Goal: Transaction & Acquisition: Purchase product/service

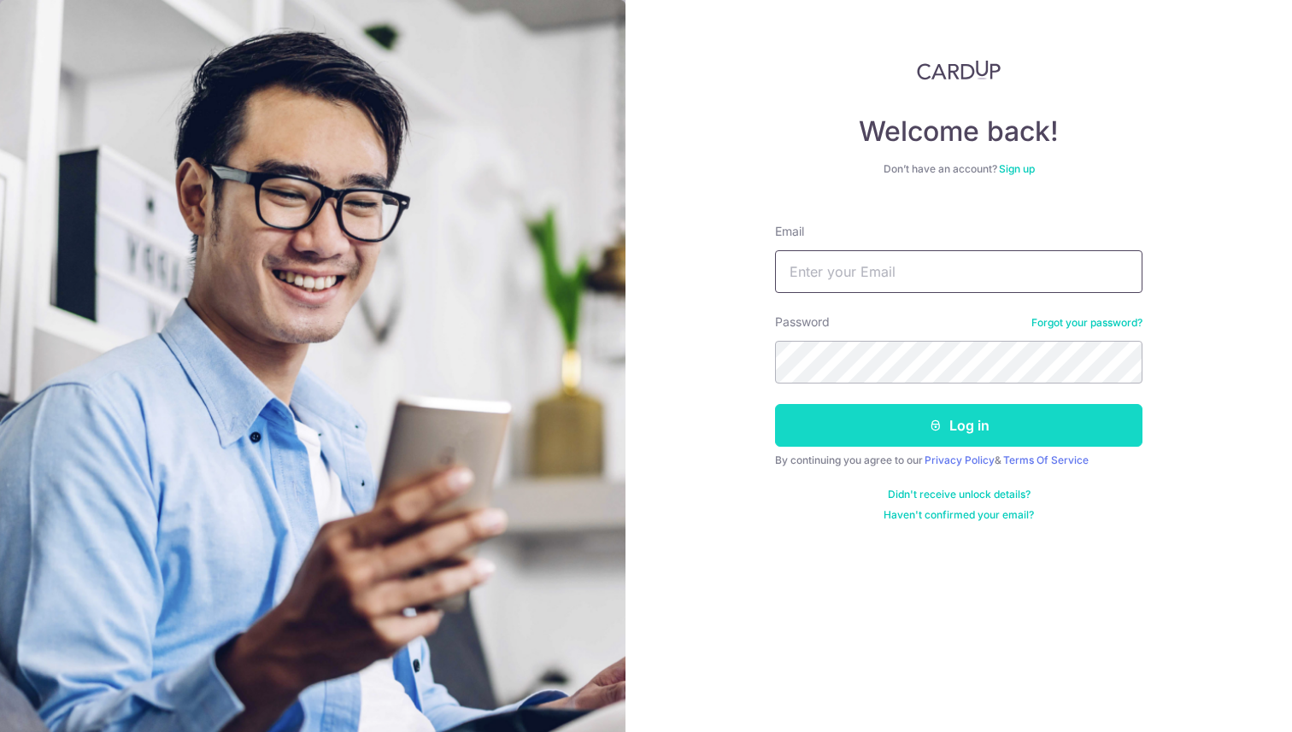
type input "charles.lim1997@gmail.com"
click at [915, 416] on button "Log in" at bounding box center [958, 425] width 367 height 43
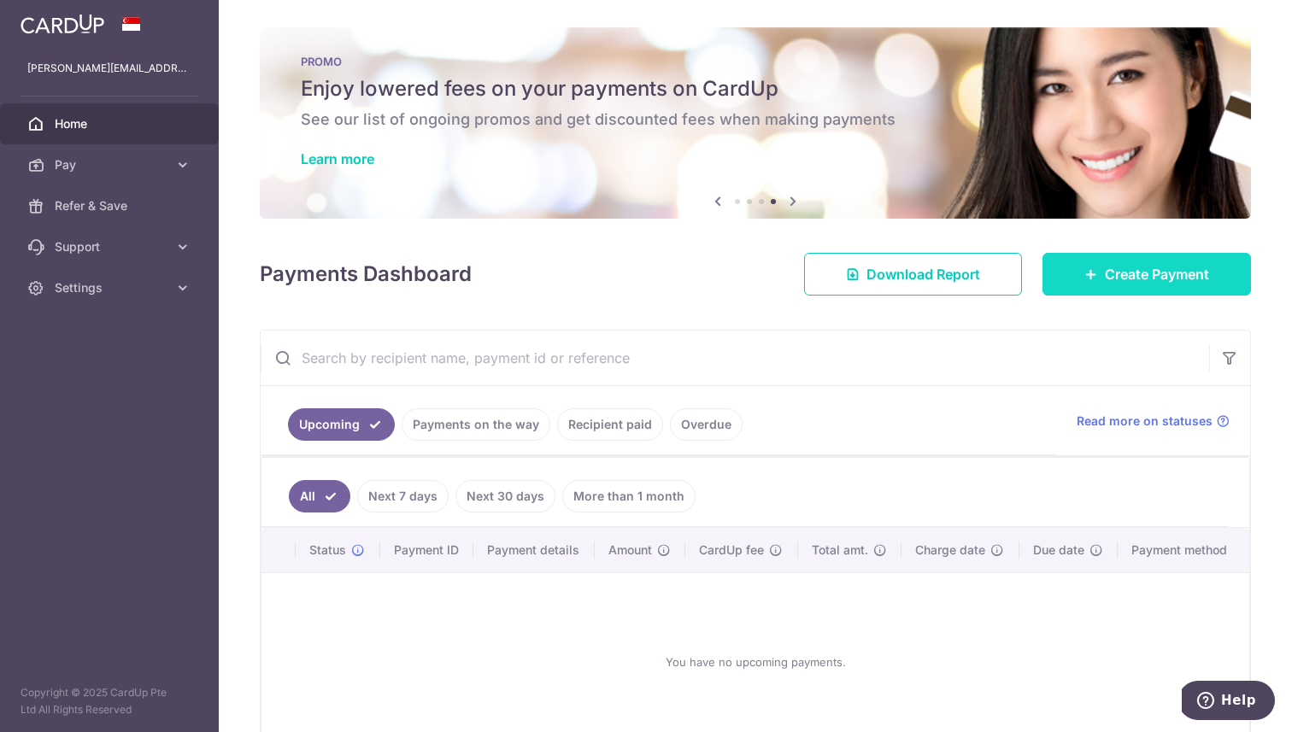
click at [1079, 284] on link "Create Payment" at bounding box center [1146, 274] width 208 height 43
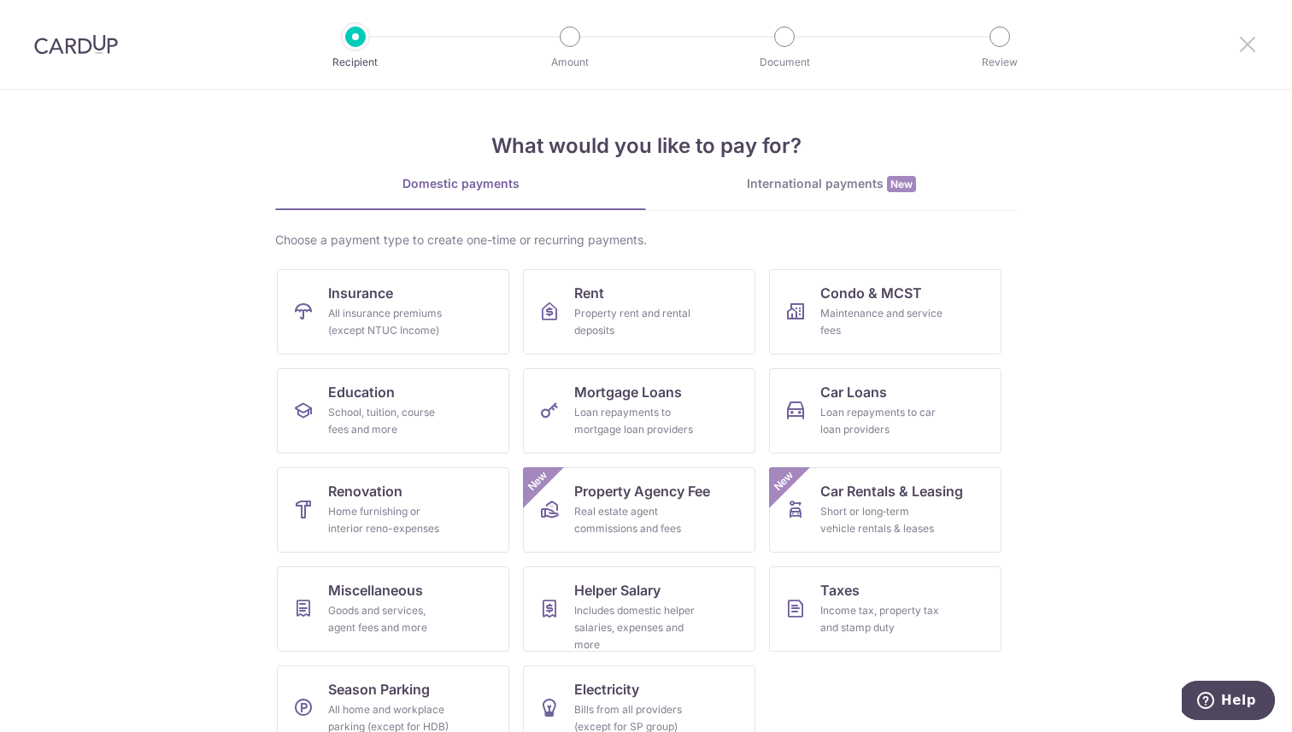
click at [1250, 44] on icon at bounding box center [1247, 43] width 21 height 21
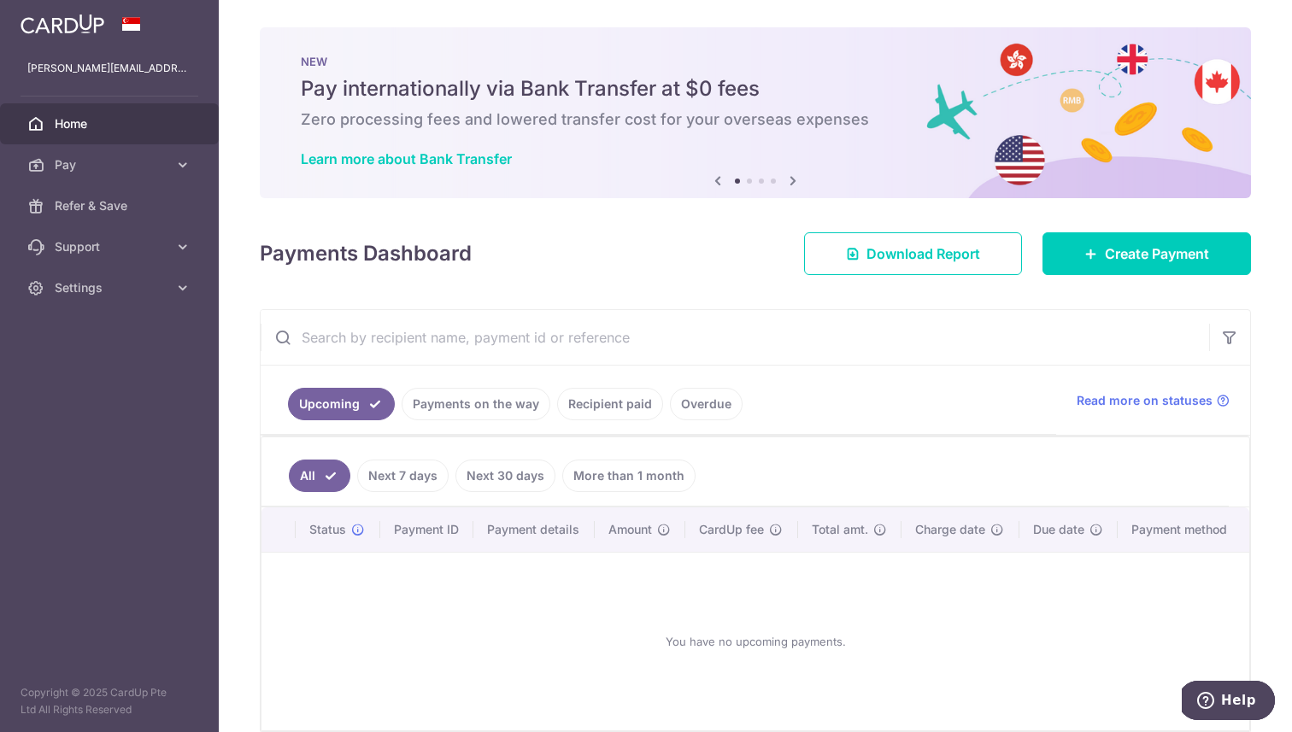
scroll to position [82, 0]
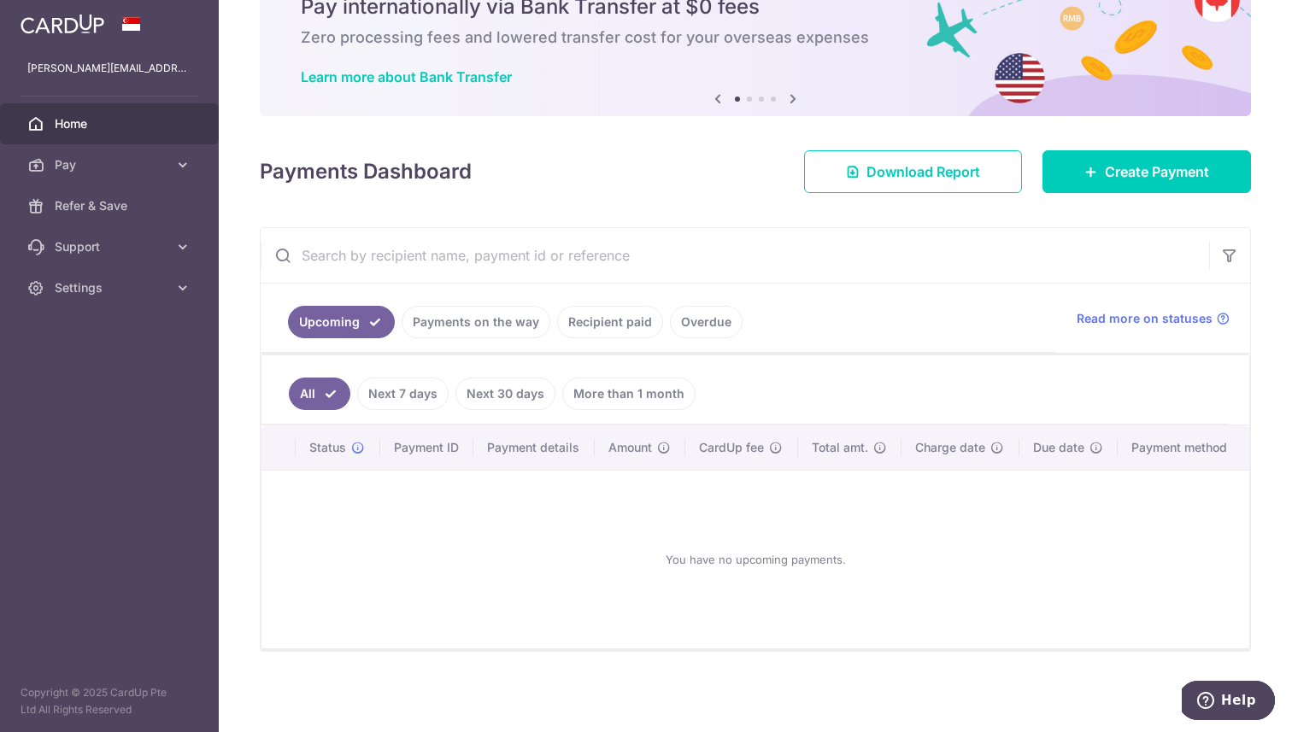
click at [502, 326] on link "Payments on the way" at bounding box center [475, 322] width 149 height 32
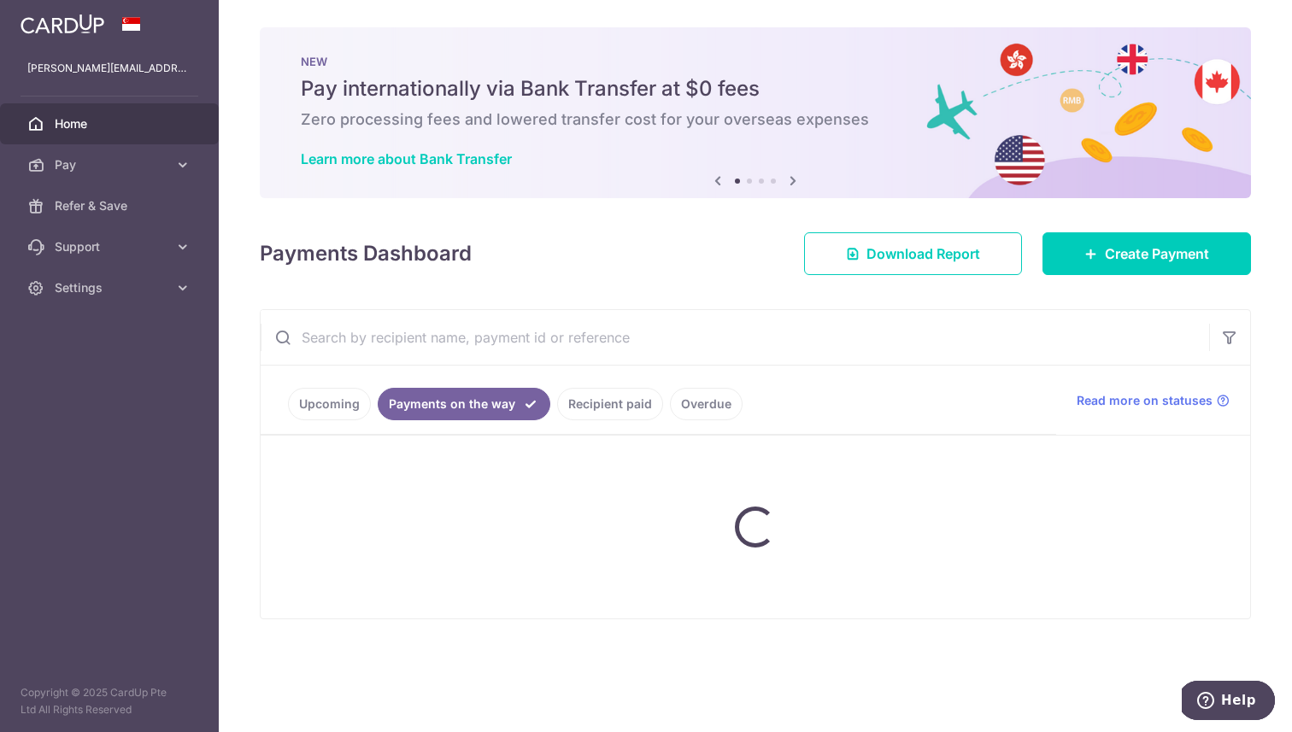
scroll to position [0, 0]
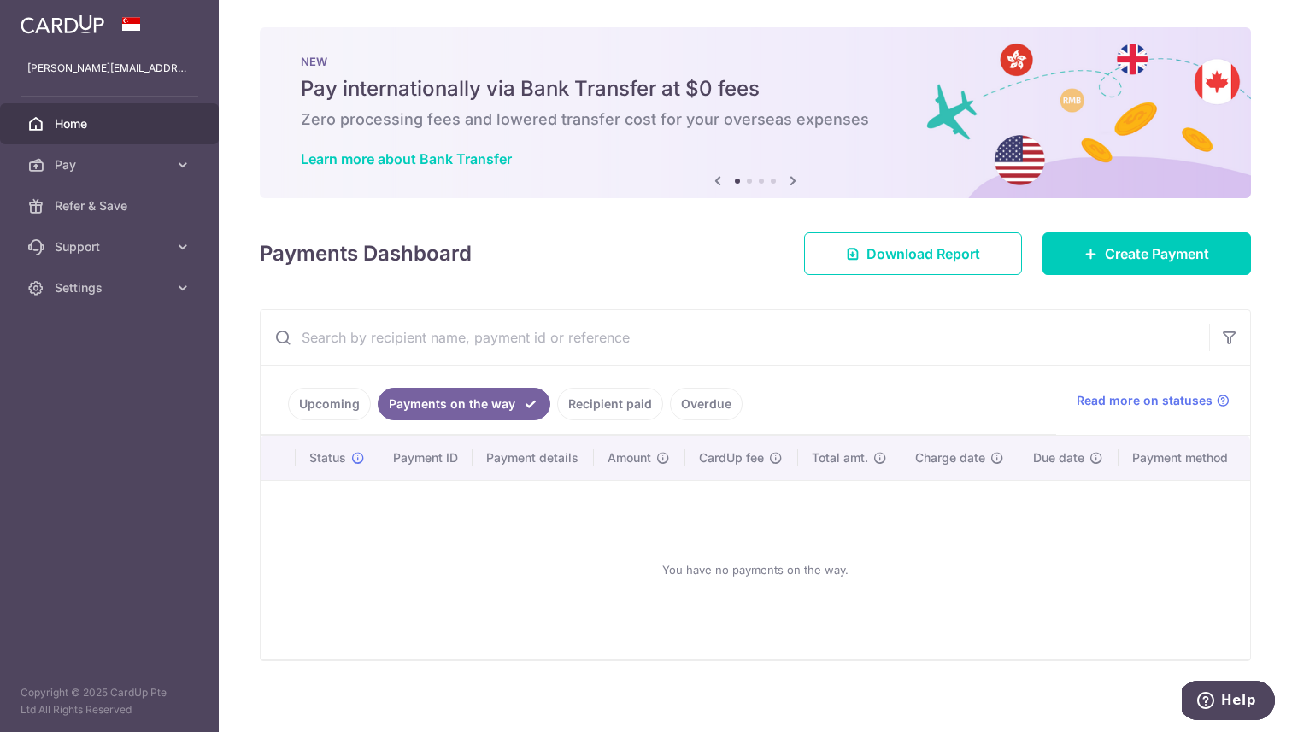
click at [586, 415] on link "Recipient paid" at bounding box center [610, 404] width 106 height 32
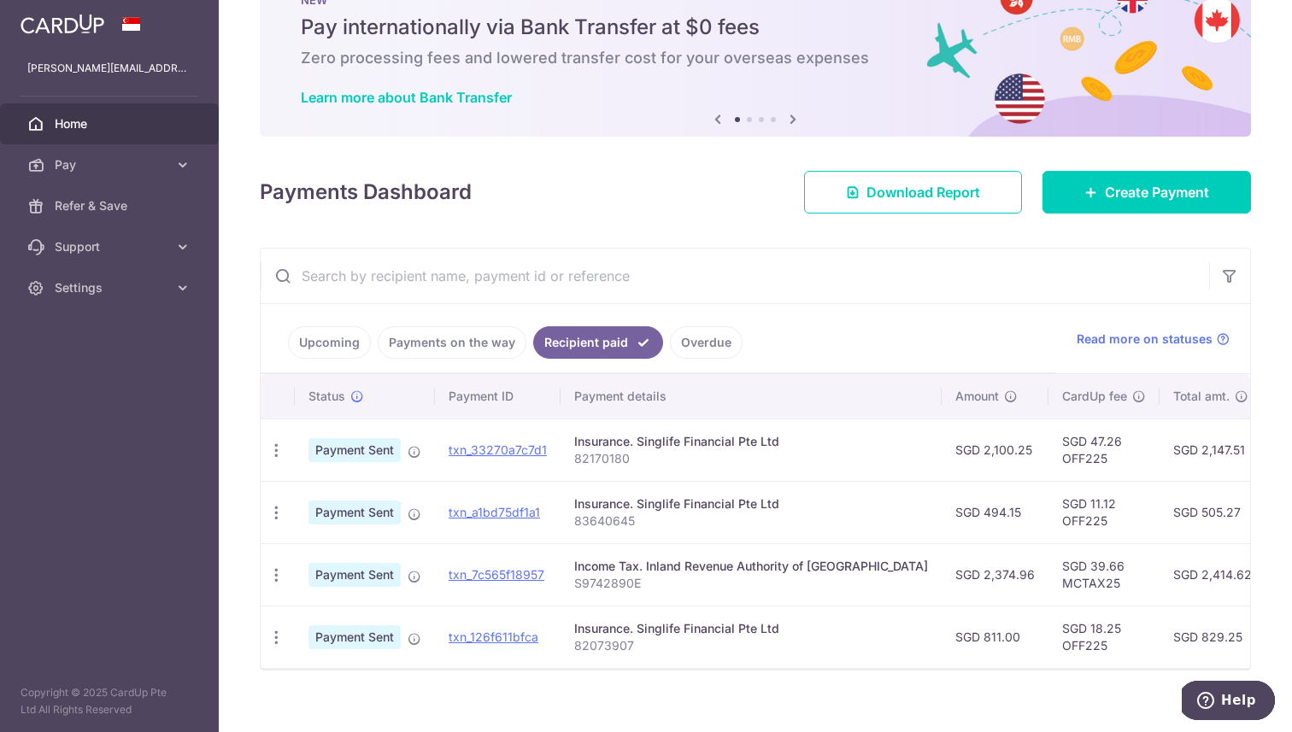
scroll to position [80, 0]
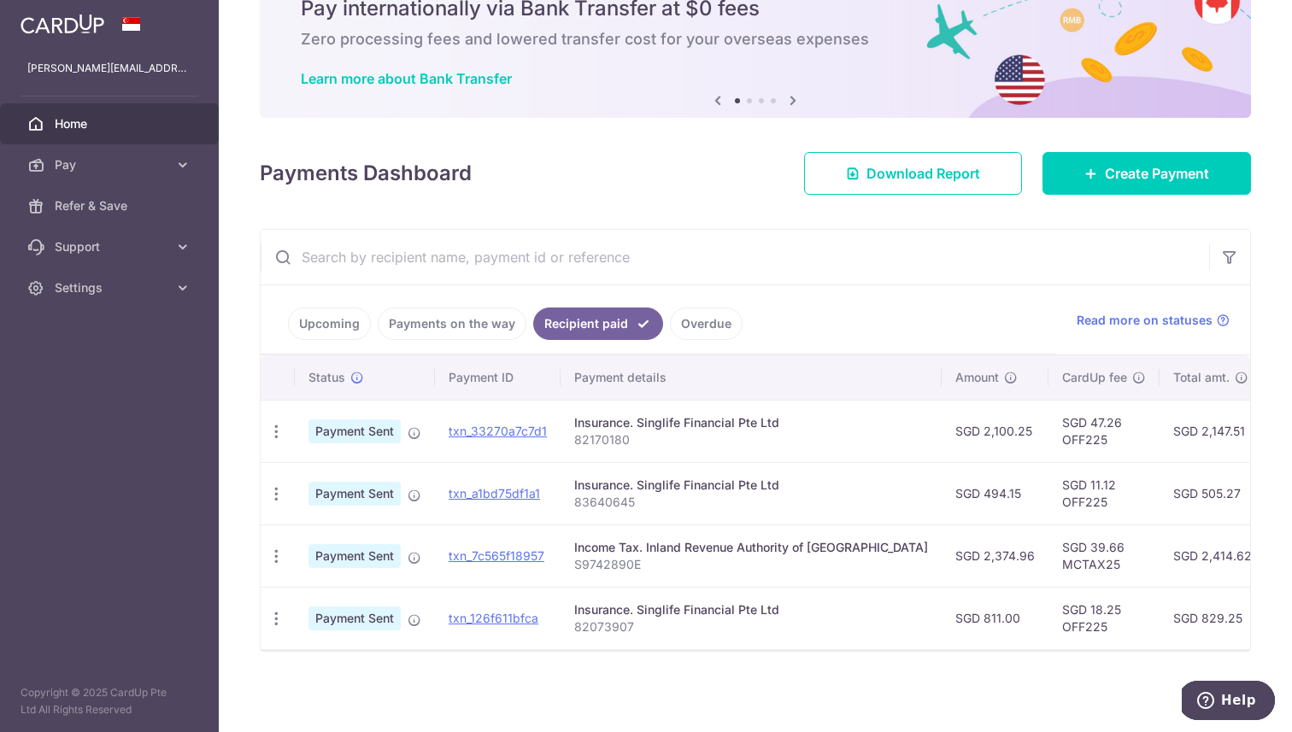
drag, startPoint x: 782, startPoint y: 419, endPoint x: 586, endPoint y: 424, distance: 195.7
click at [586, 424] on div "Insurance. Singlife Financial Pte Ltd" at bounding box center [751, 422] width 354 height 17
click at [598, 422] on div "Insurance. Singlife Financial Pte Ltd" at bounding box center [751, 422] width 354 height 17
drag, startPoint x: 783, startPoint y: 425, endPoint x: 635, endPoint y: 419, distance: 148.7
click at [635, 419] on div "Insurance. Singlife Financial Pte Ltd" at bounding box center [751, 422] width 354 height 17
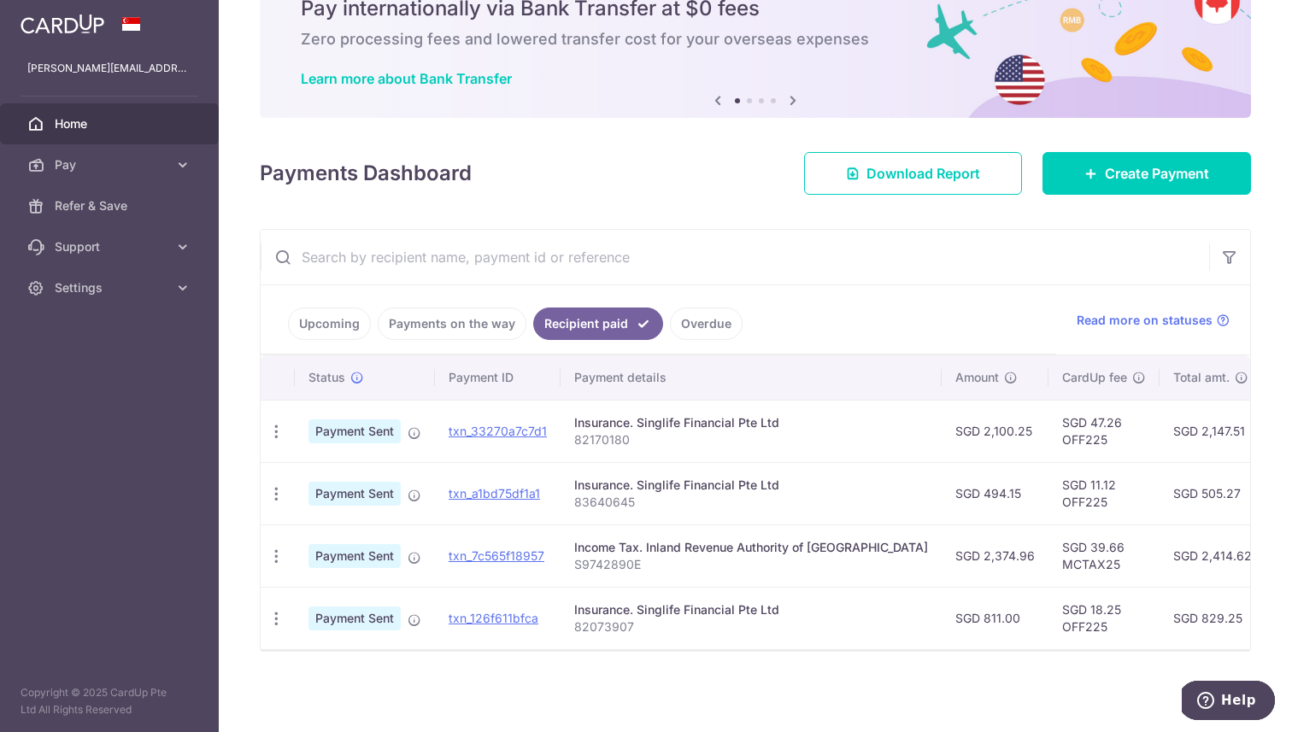
copy div "Singlife Financial Pte Ltd"
click at [792, 427] on div "Insurance. Singlife Financial Pte Ltd" at bounding box center [751, 422] width 354 height 17
click at [1104, 195] on div "× Pause Schedule Pause all future payments in this series Pause just this one p…" at bounding box center [755, 366] width 1073 height 732
click at [1122, 176] on span "Create Payment" at bounding box center [1156, 173] width 104 height 21
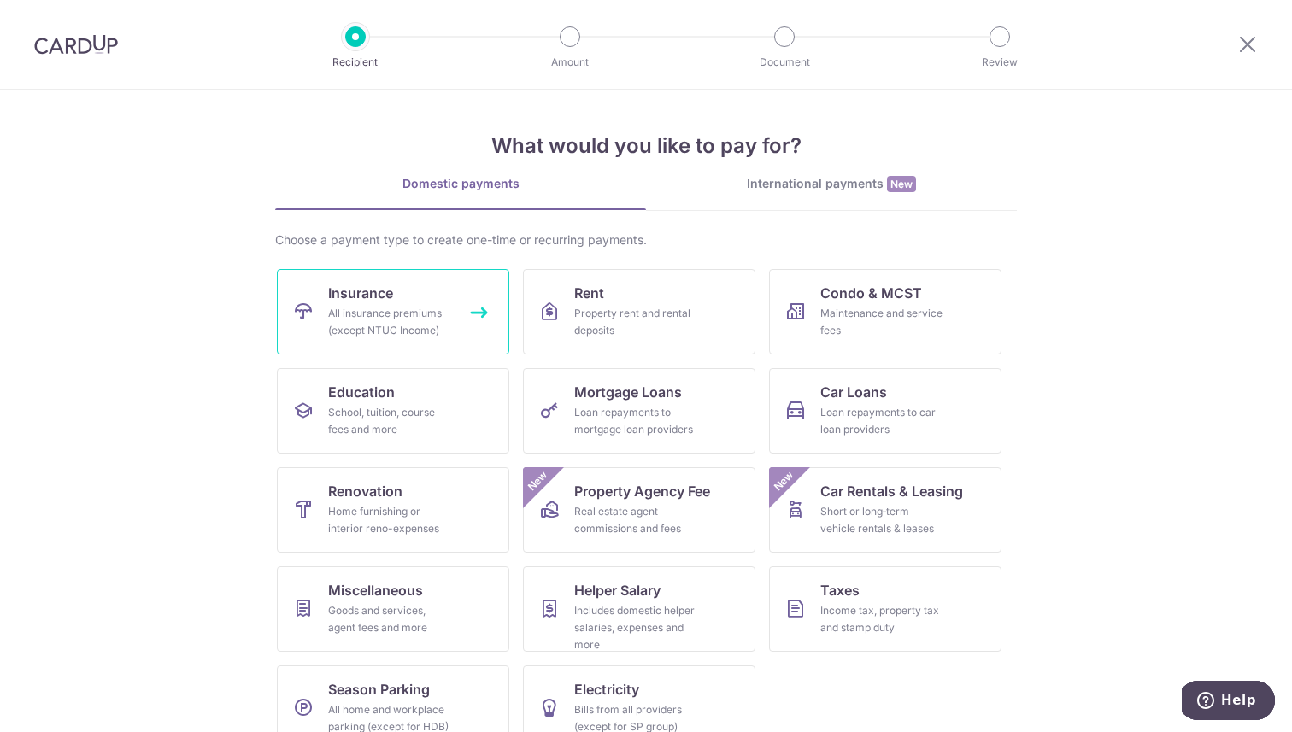
click at [384, 305] on div "All insurance premiums (except NTUC Income)" at bounding box center [389, 322] width 123 height 34
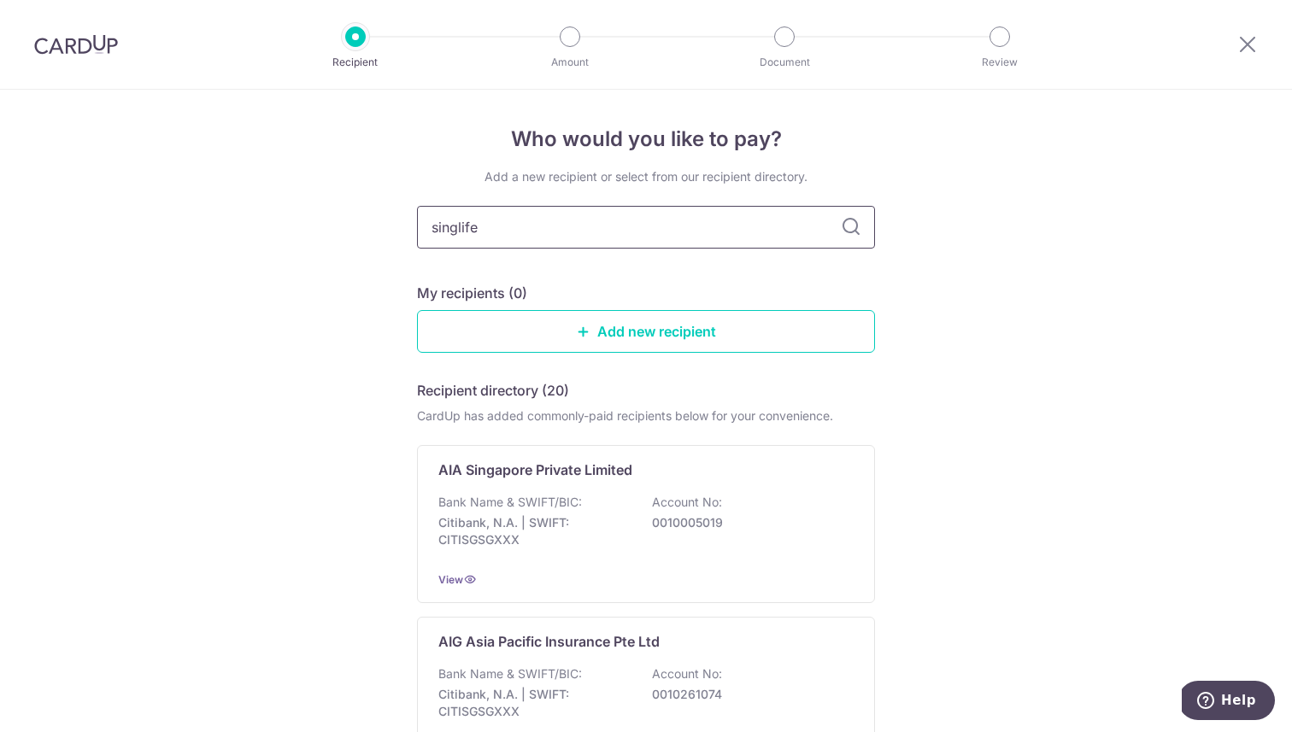
type input "singlife"
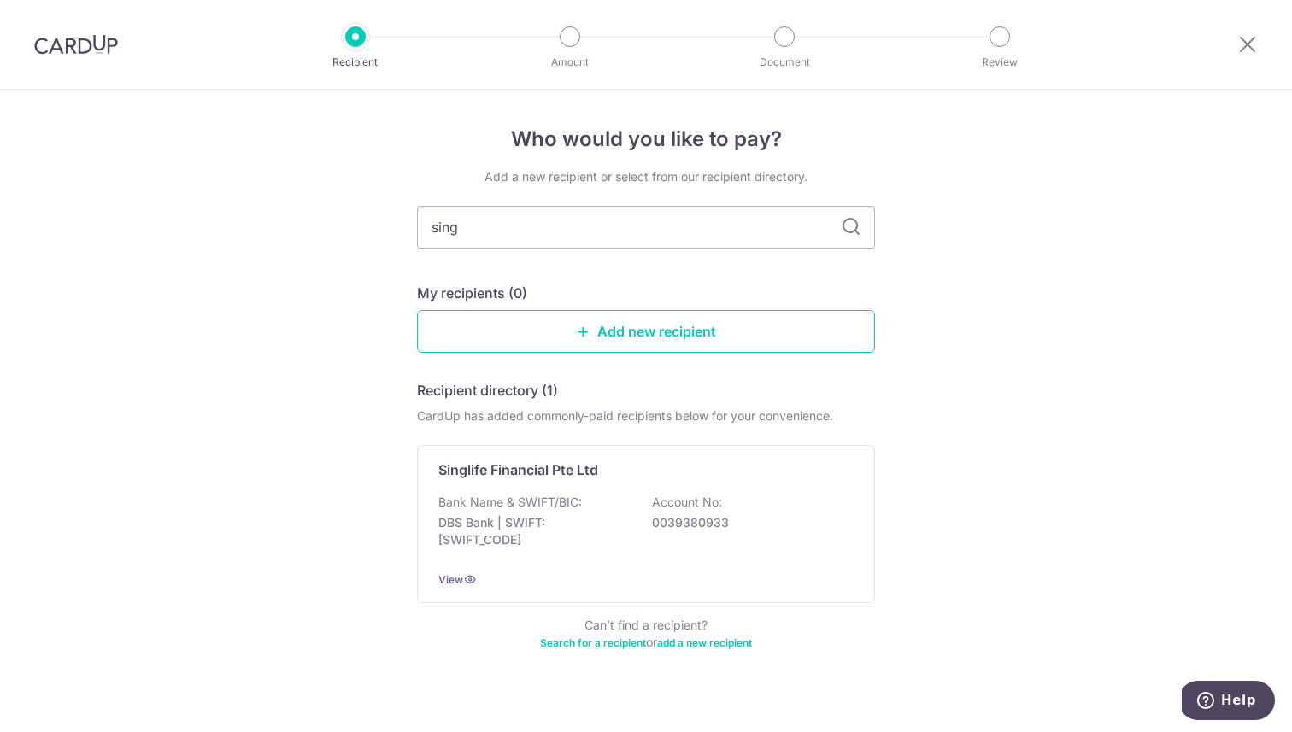
type input "sing"
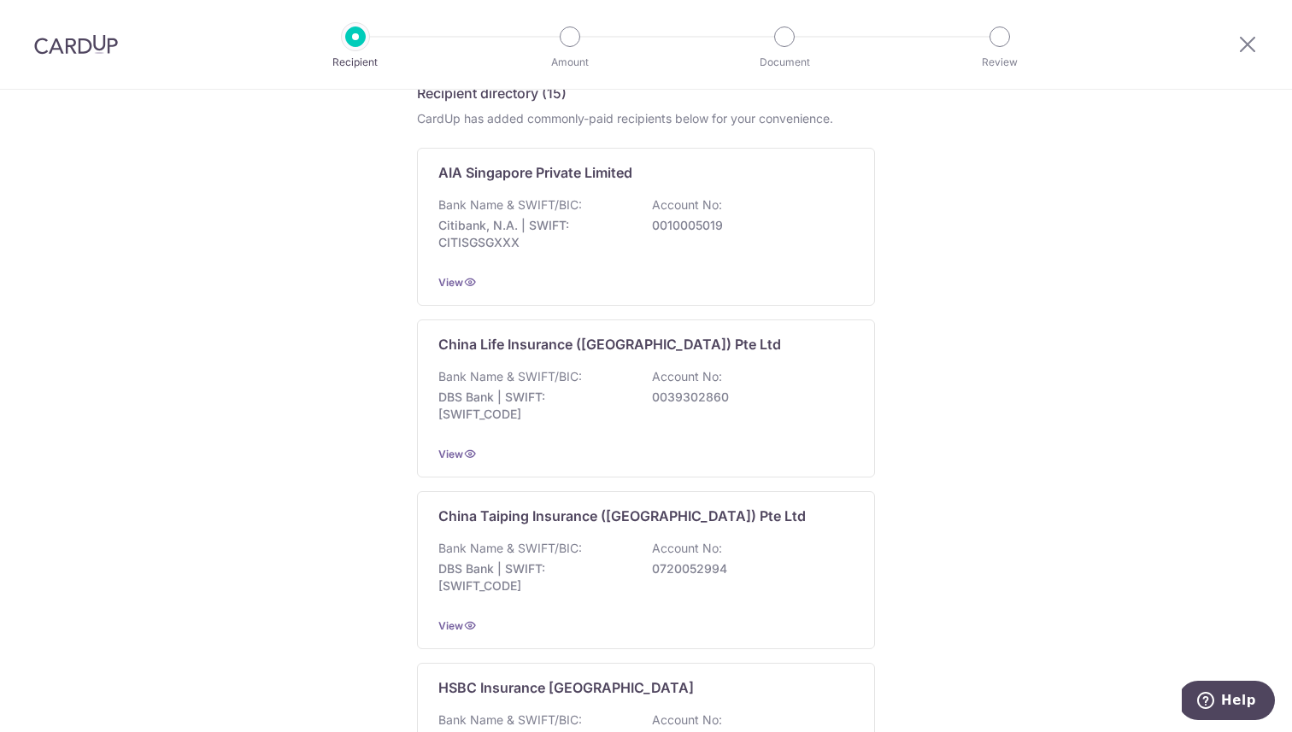
scroll to position [614, 0]
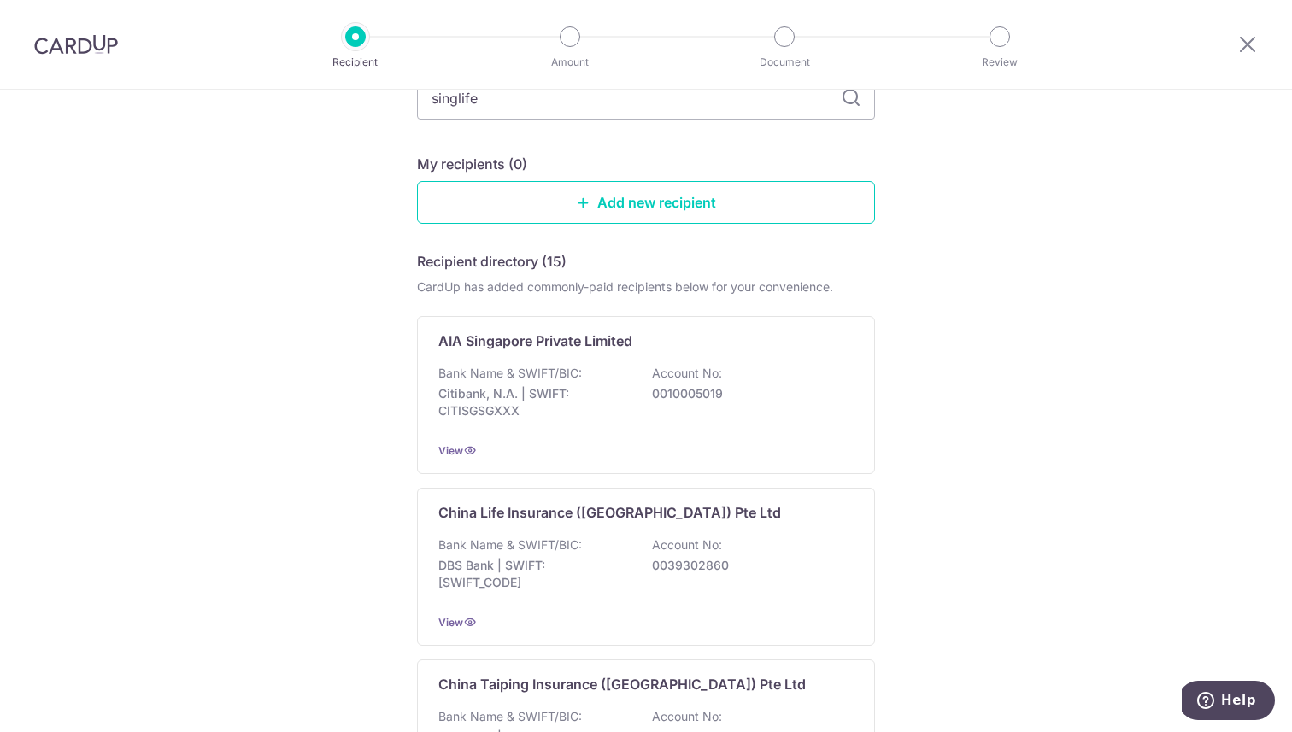
type input "singlife"
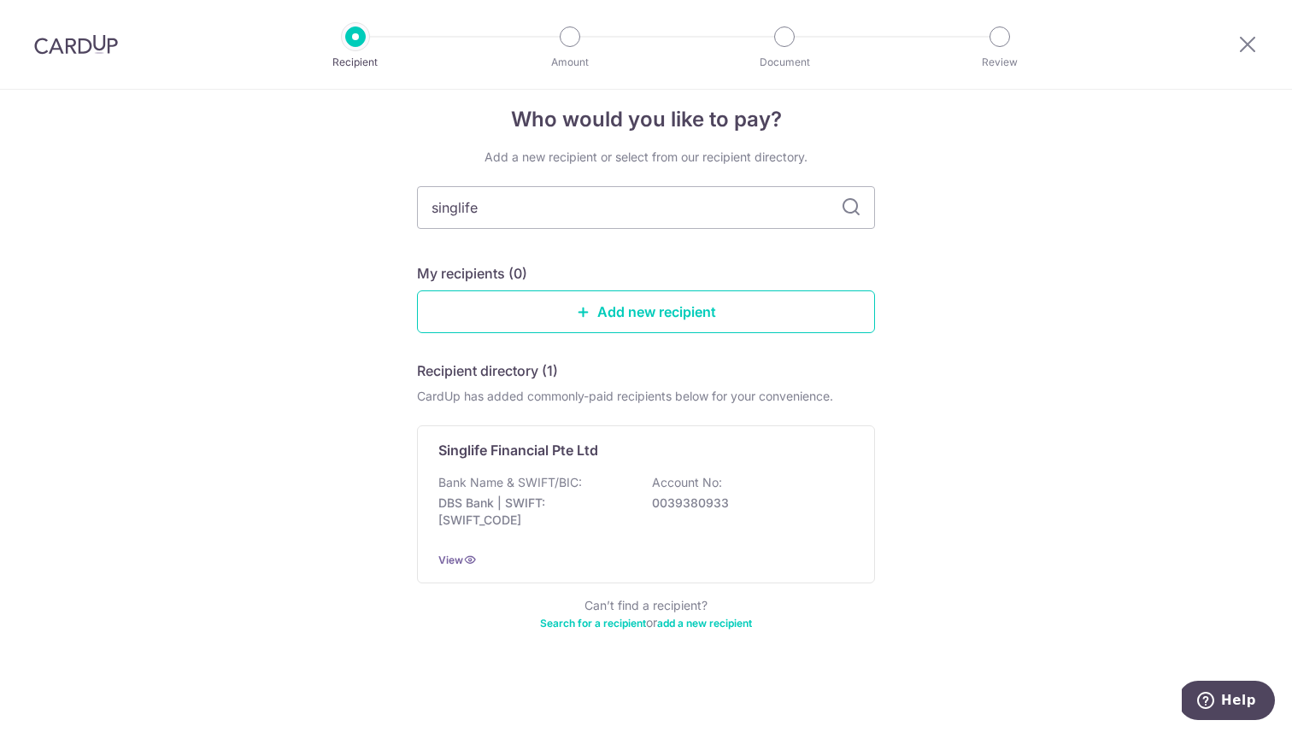
scroll to position [20, 0]
click at [697, 454] on div "Singlife Financial Pte Ltd" at bounding box center [635, 450] width 395 height 21
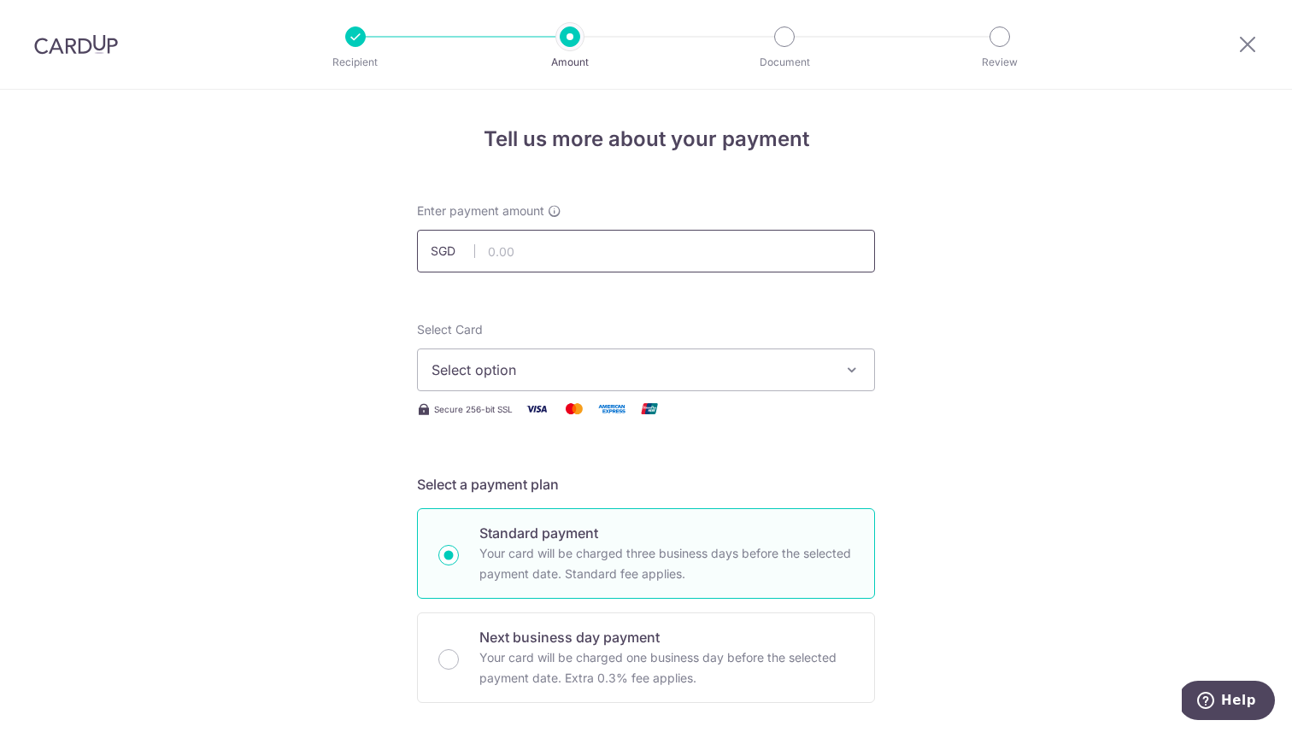
click at [640, 260] on input "text" at bounding box center [646, 251] width 458 height 43
click at [655, 255] on input "text" at bounding box center [646, 251] width 458 height 43
type input "146.34"
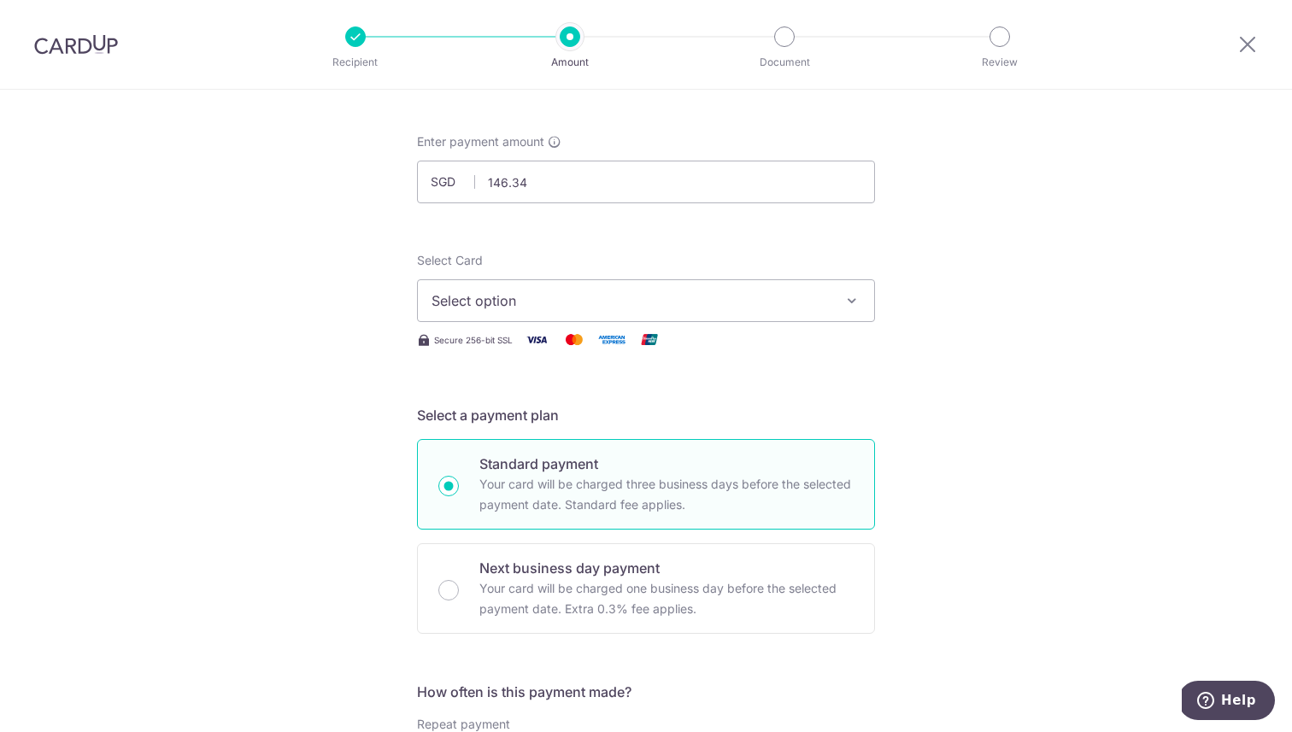
scroll to position [73, 0]
click at [792, 290] on span "Select option" at bounding box center [630, 297] width 398 height 21
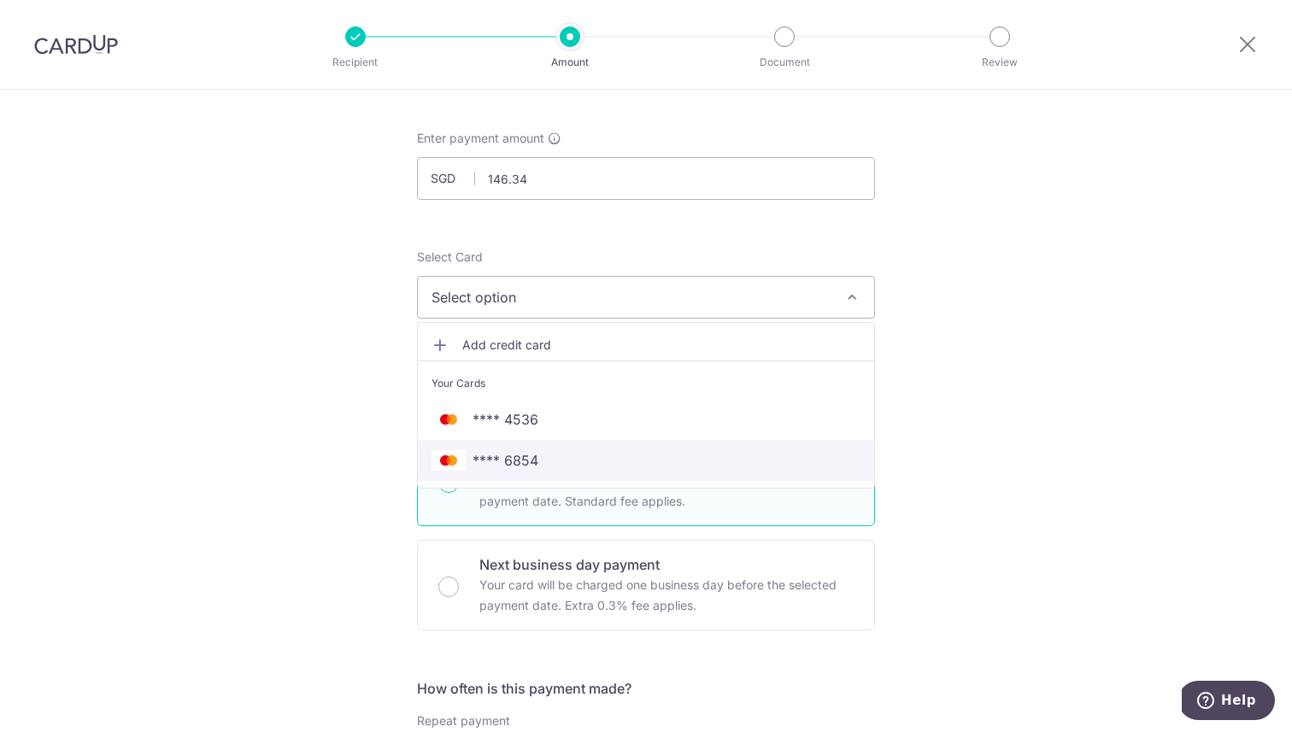
click at [578, 457] on span "**** 6854" at bounding box center [645, 460] width 429 height 21
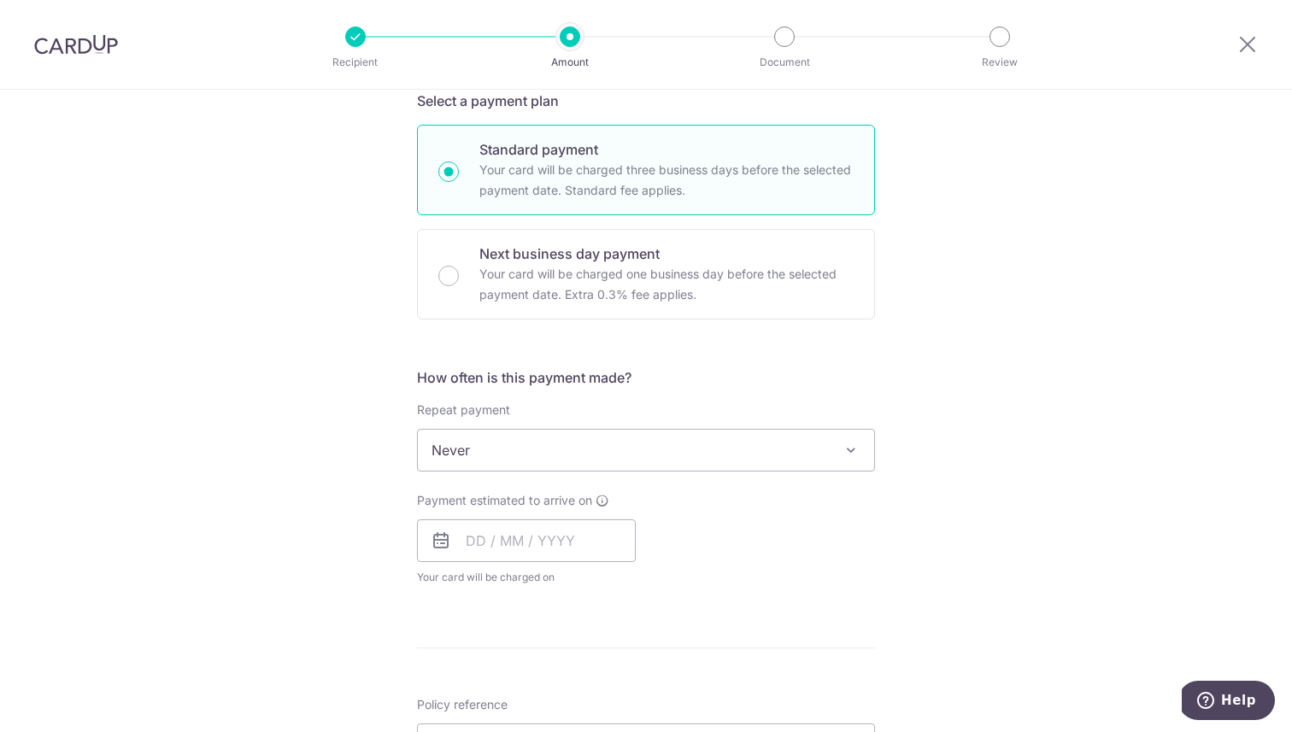
scroll to position [396, 0]
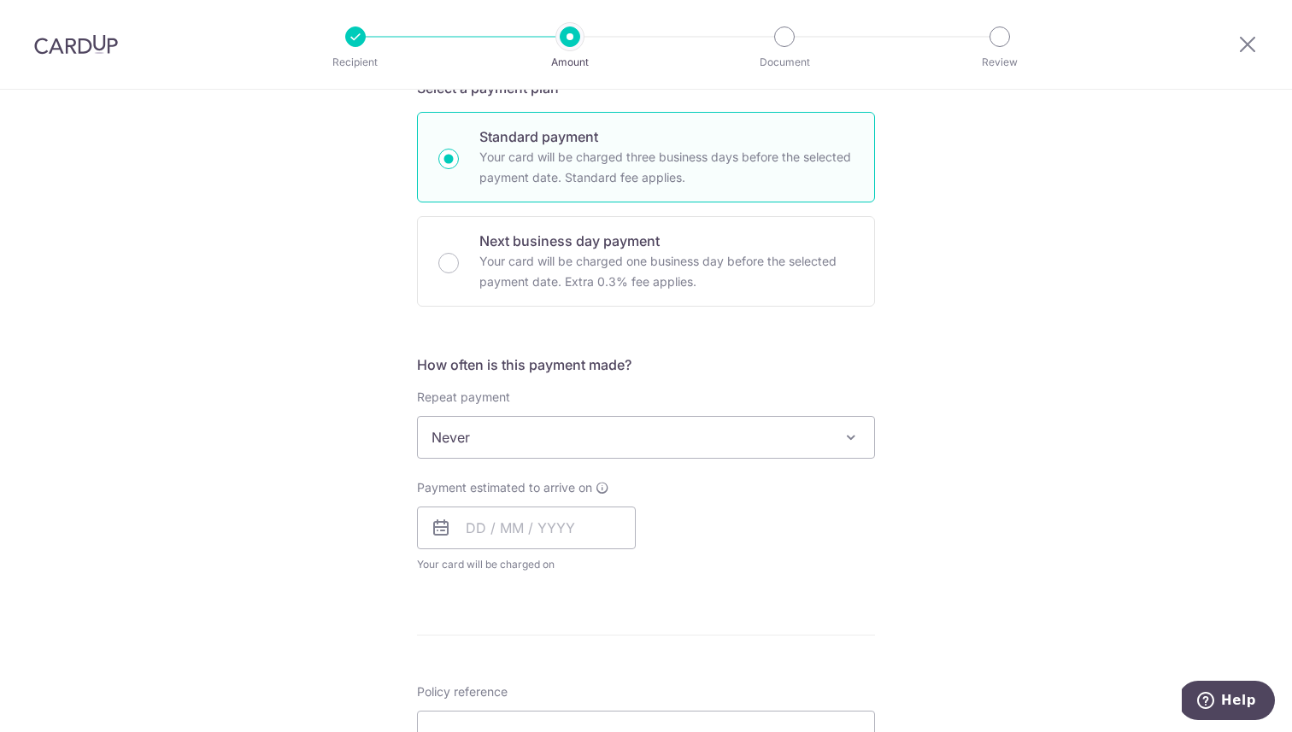
click at [683, 431] on span "Never" at bounding box center [646, 437] width 456 height 41
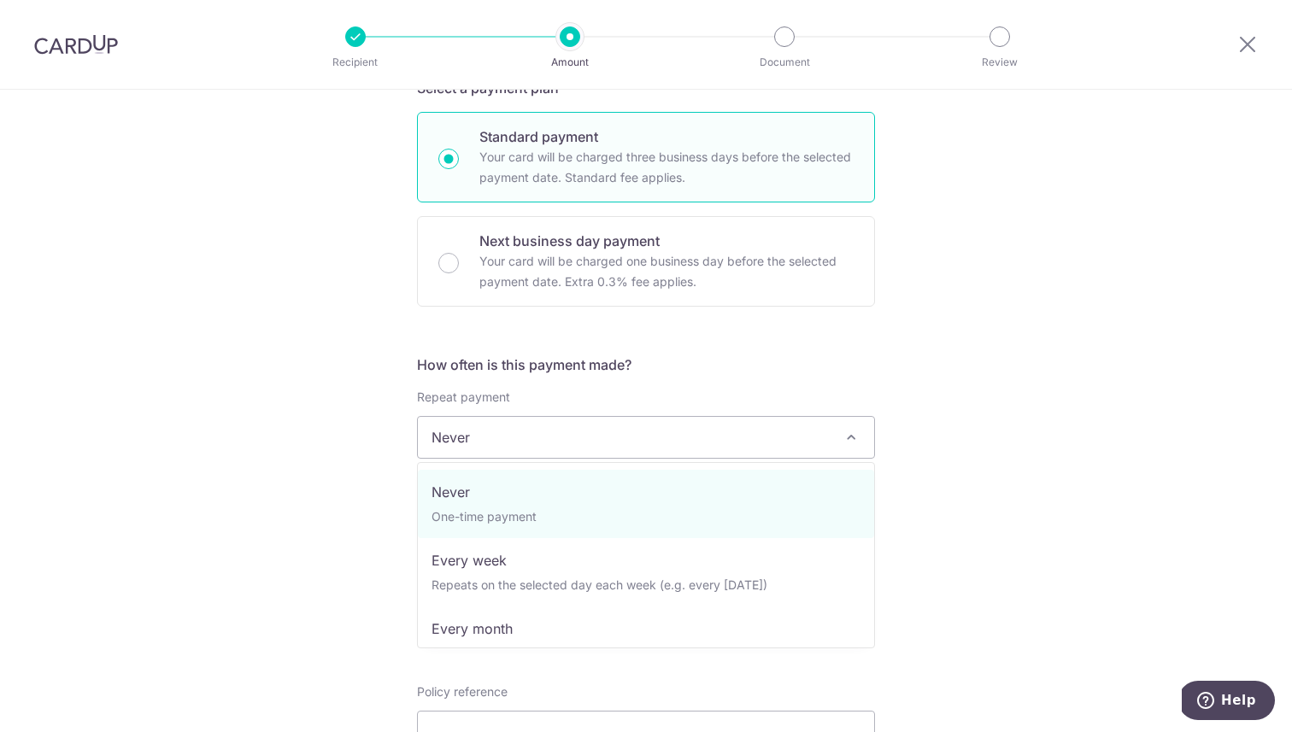
click at [754, 363] on h5 "How often is this payment made?" at bounding box center [646, 364] width 458 height 21
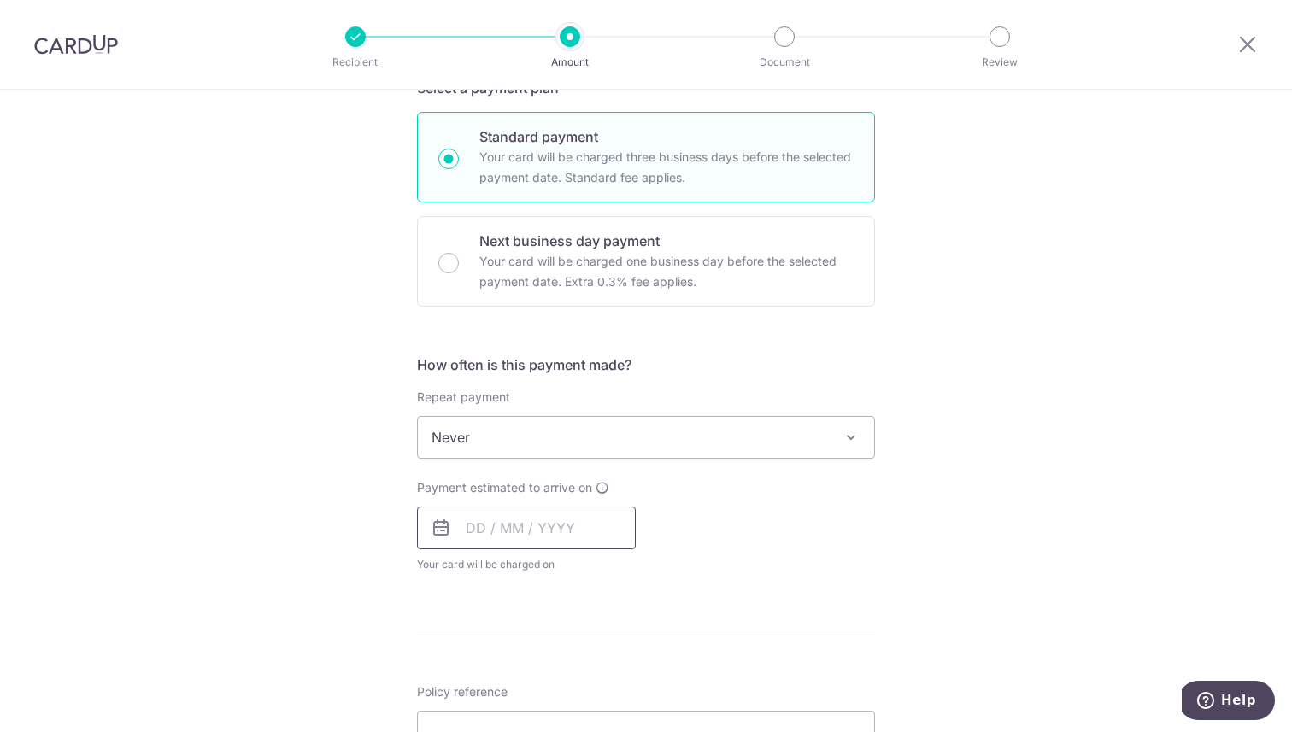
click at [527, 524] on input "text" at bounding box center [526, 528] width 219 height 43
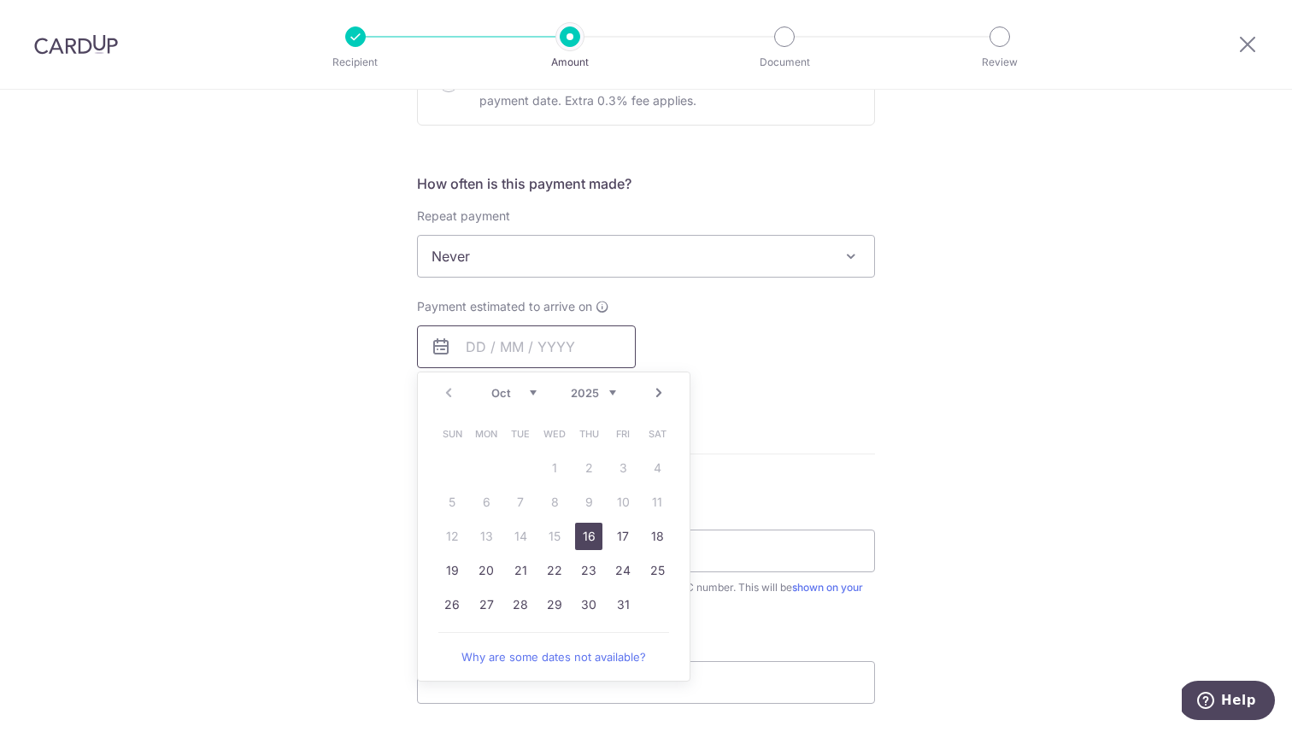
scroll to position [583, 0]
click at [620, 531] on link "17" at bounding box center [622, 531] width 27 height 27
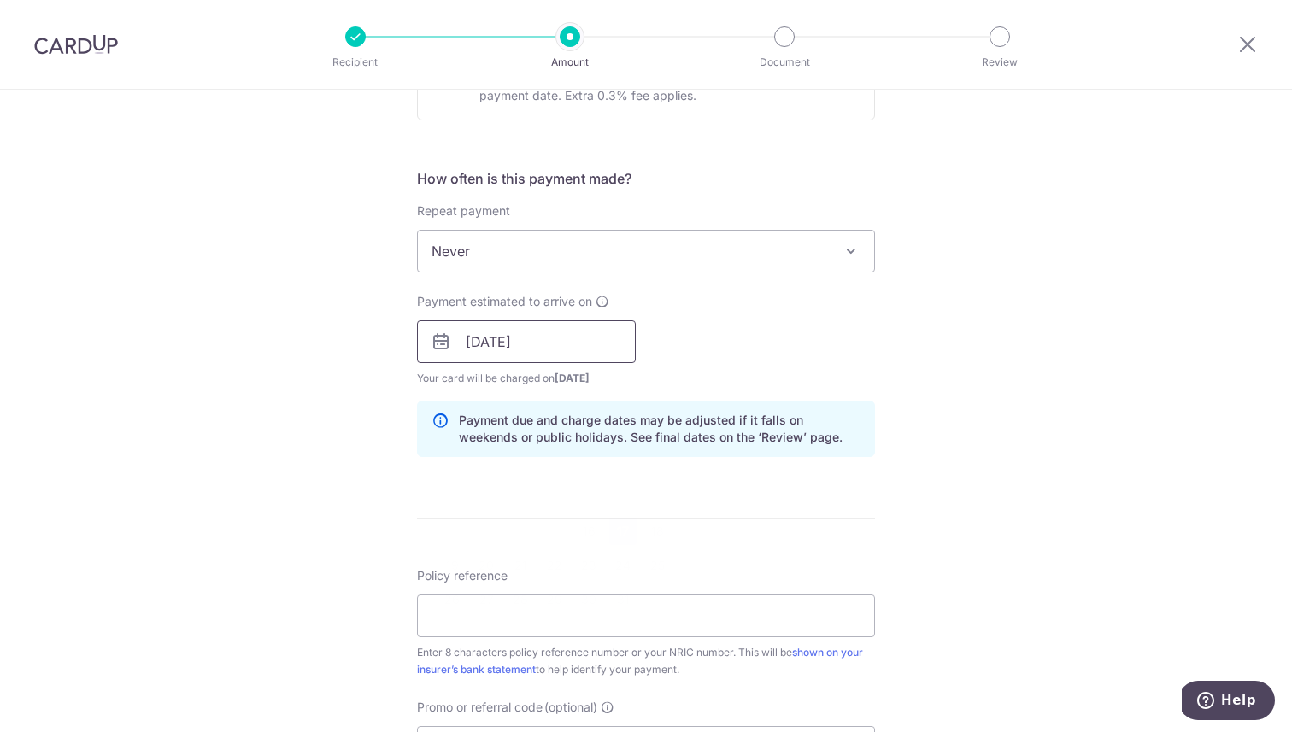
click at [589, 354] on input "17/10/2025" at bounding box center [526, 341] width 219 height 43
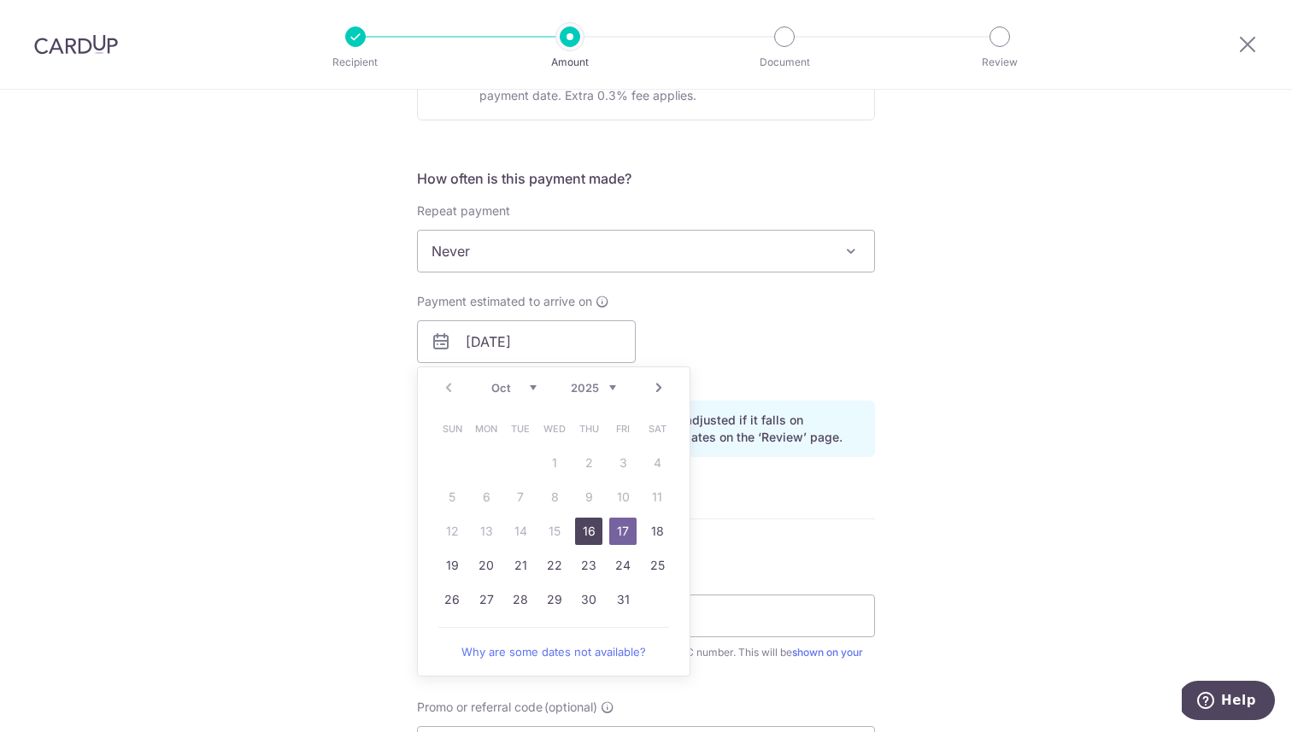
click at [577, 534] on link "16" at bounding box center [588, 531] width 27 height 27
type input "[DATE]"
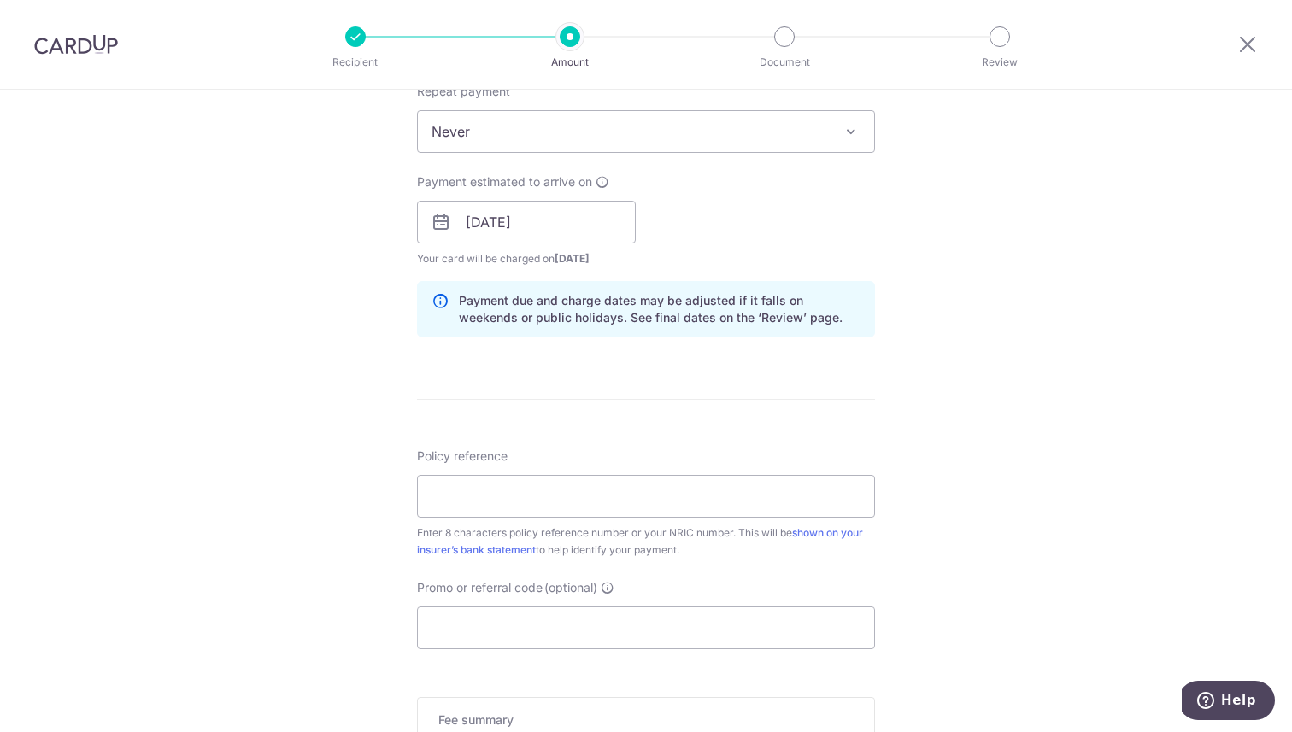
scroll to position [706, 0]
click at [661, 489] on input "Policy reference" at bounding box center [646, 493] width 458 height 43
paste input "31070416"
type input "31070416"
paste input "31070416"
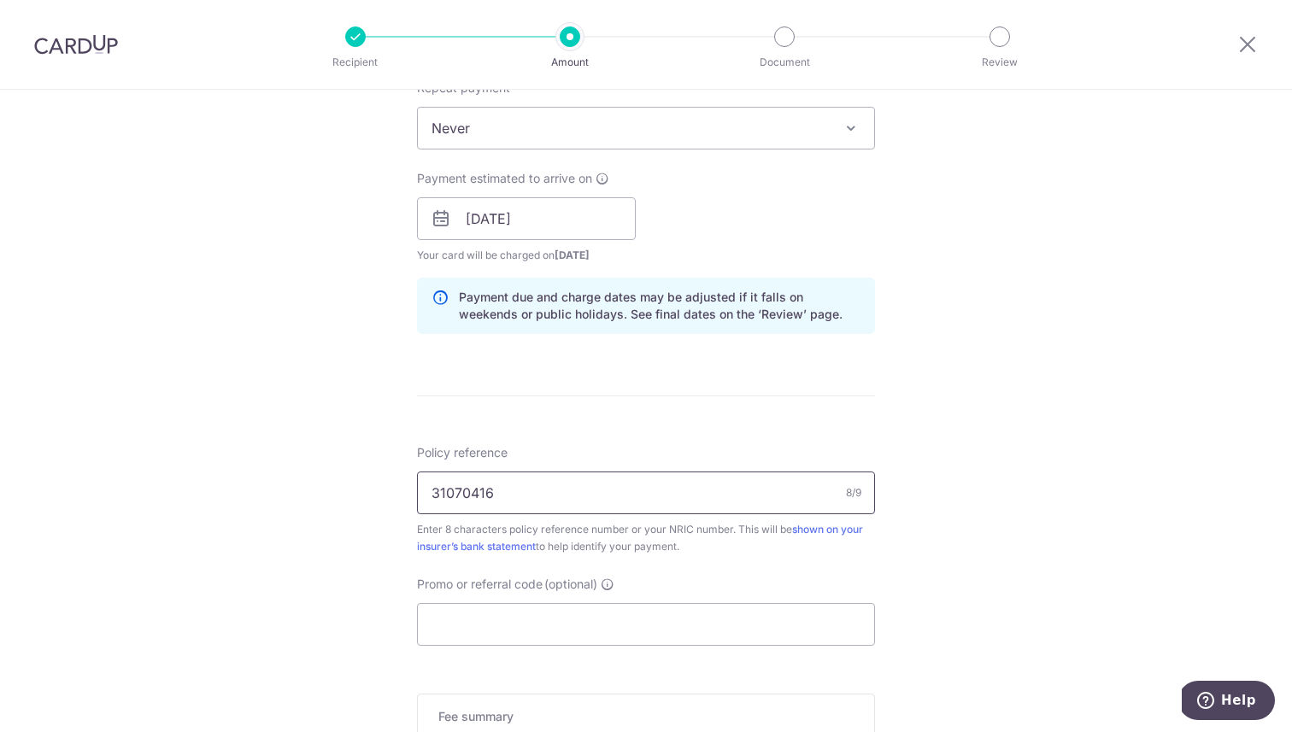
type input "31070416"
click at [717, 565] on div "Policy reference 31070416 8/9 Enter 8 characters policy reference number or you…" at bounding box center [646, 545] width 458 height 202
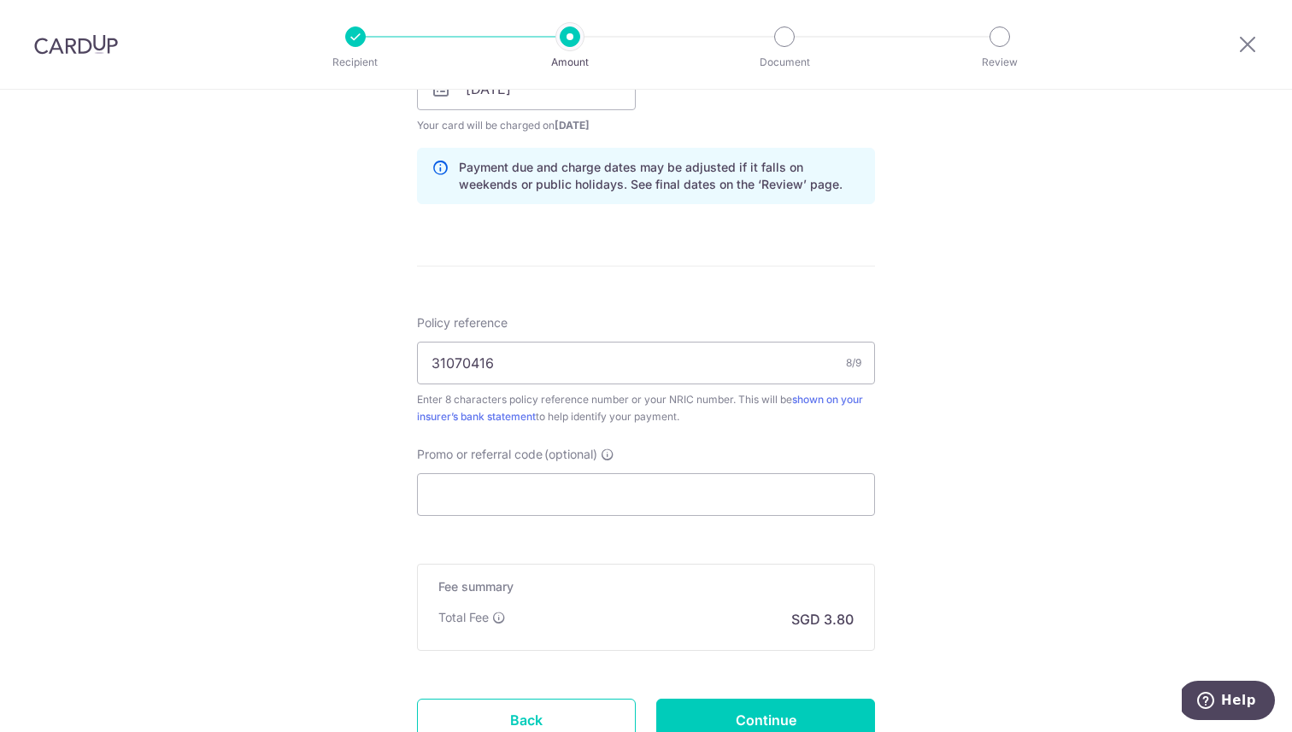
scroll to position [836, 0]
click at [727, 483] on input "Promo or referral code (optional)" at bounding box center [646, 493] width 458 height 43
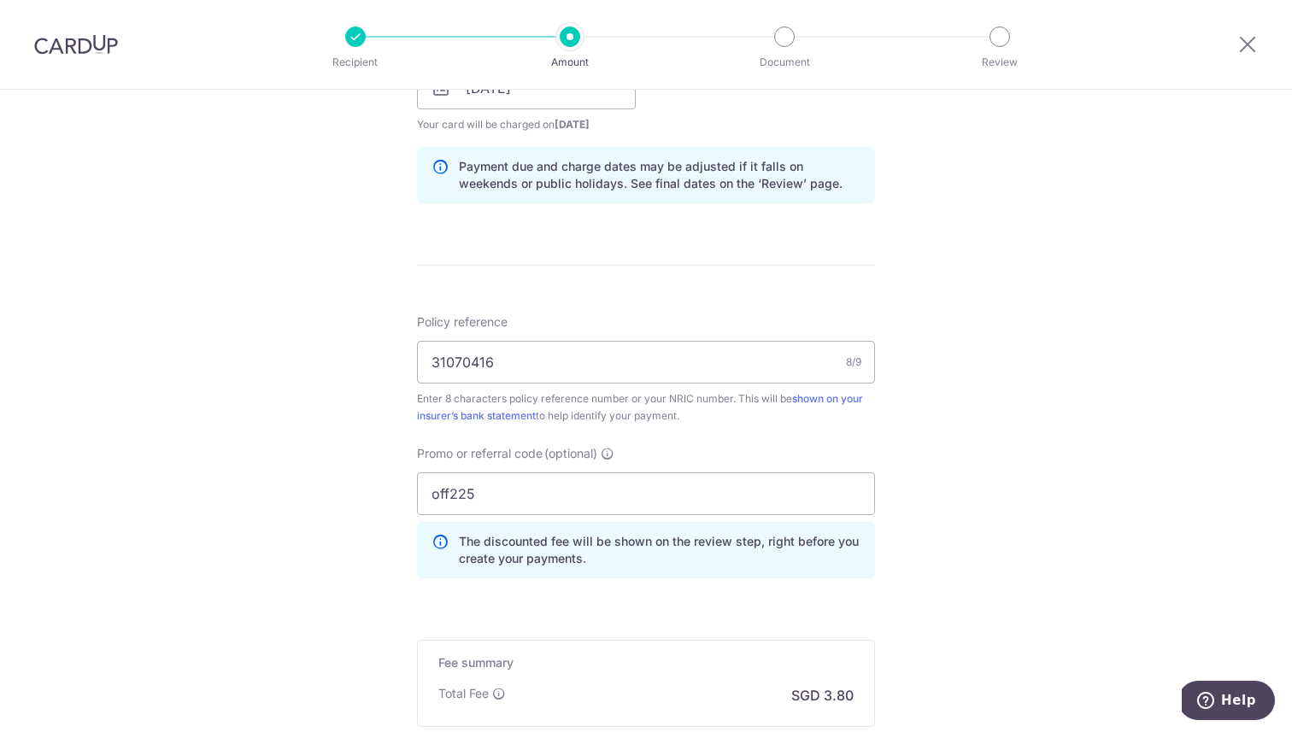
click at [1002, 466] on div "Tell us more about your payment Enter payment amount SGD 146.34 146.34 Select C…" at bounding box center [646, 99] width 1292 height 1692
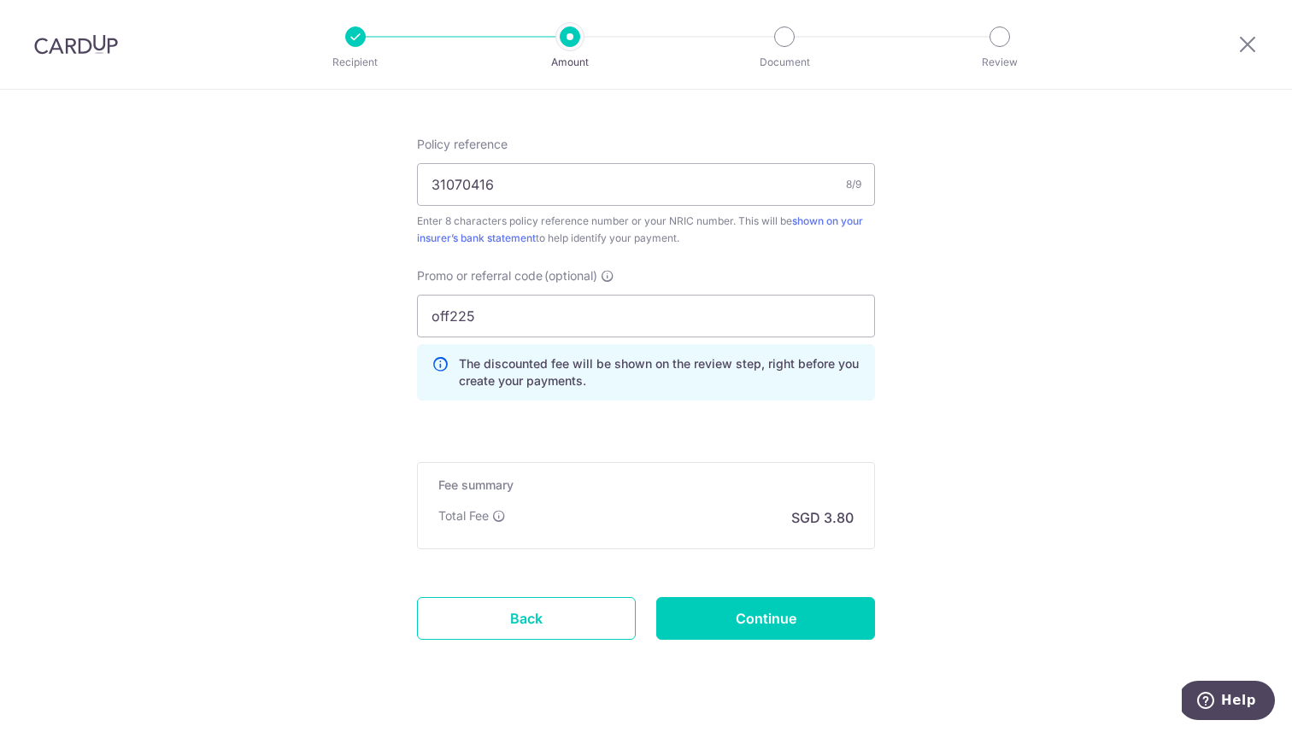
scroll to position [1022, 0]
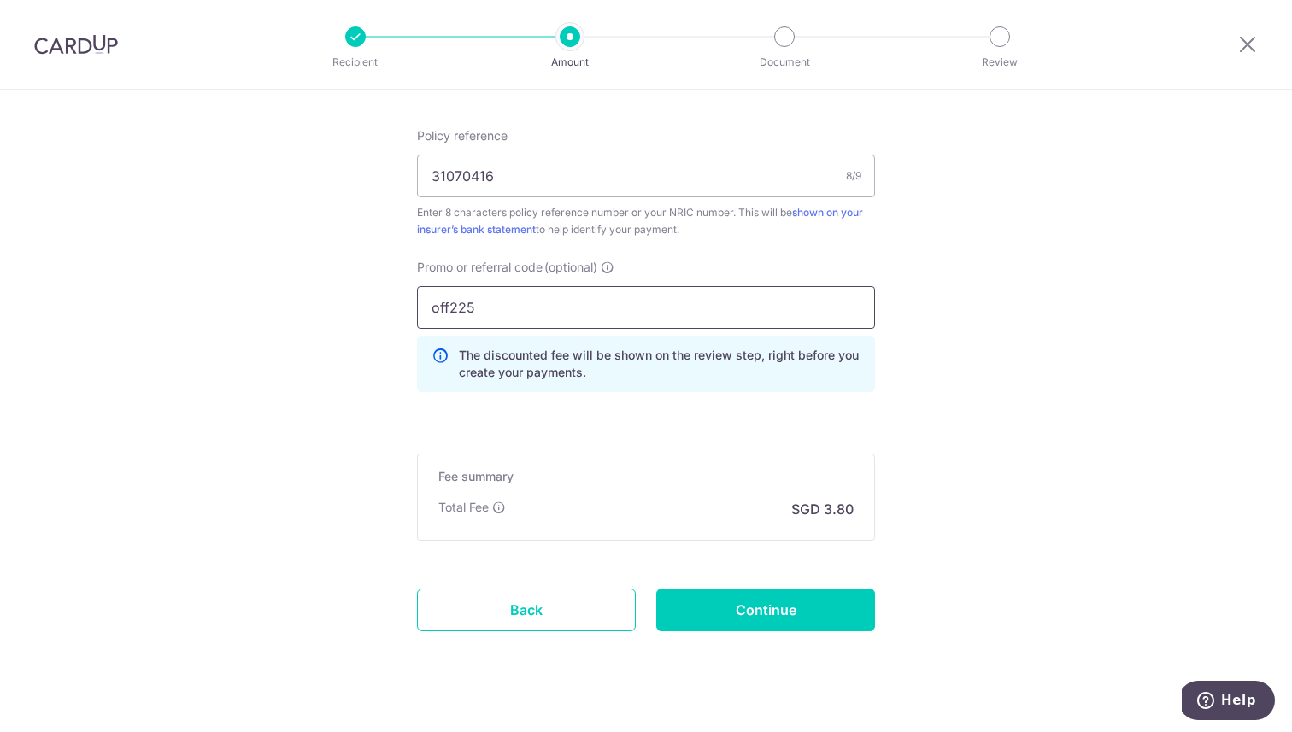
click at [696, 319] on input "off225" at bounding box center [646, 307] width 458 height 43
type input "OFF225"
click at [770, 595] on input "Continue" at bounding box center [765, 610] width 219 height 43
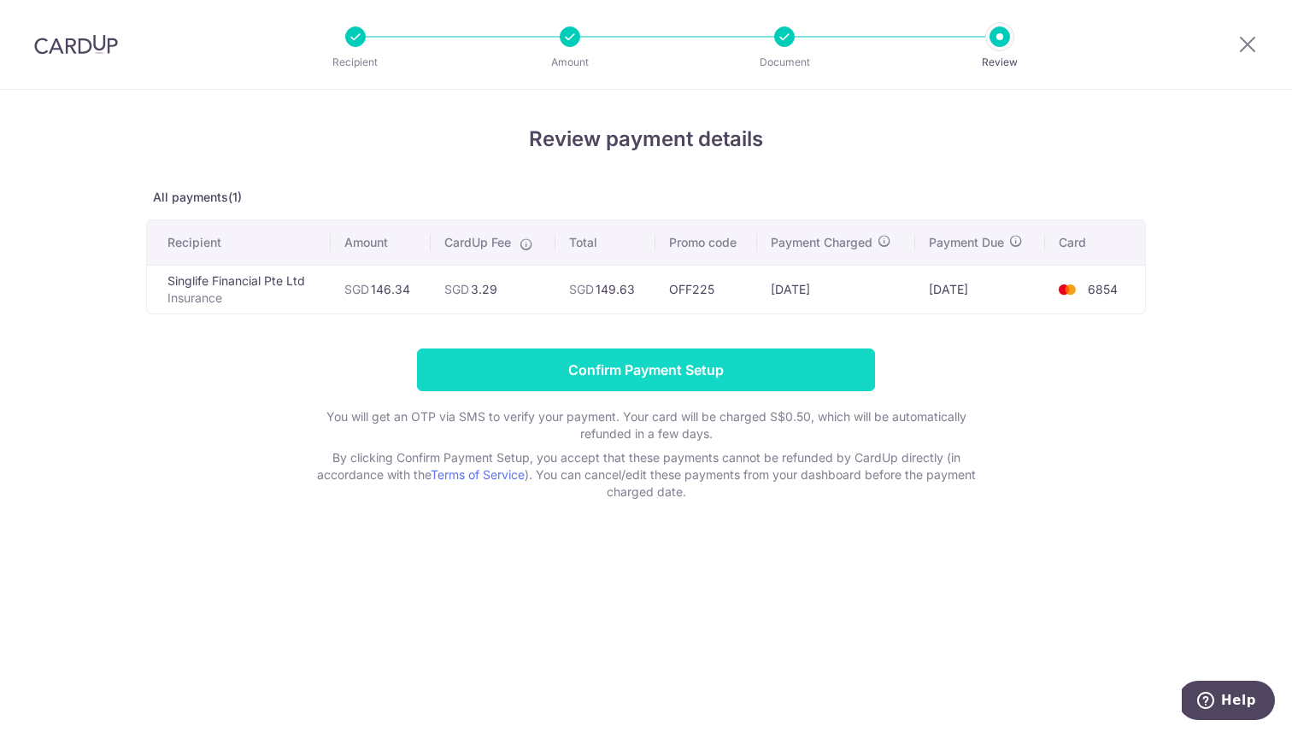
click at [670, 386] on input "Confirm Payment Setup" at bounding box center [646, 370] width 458 height 43
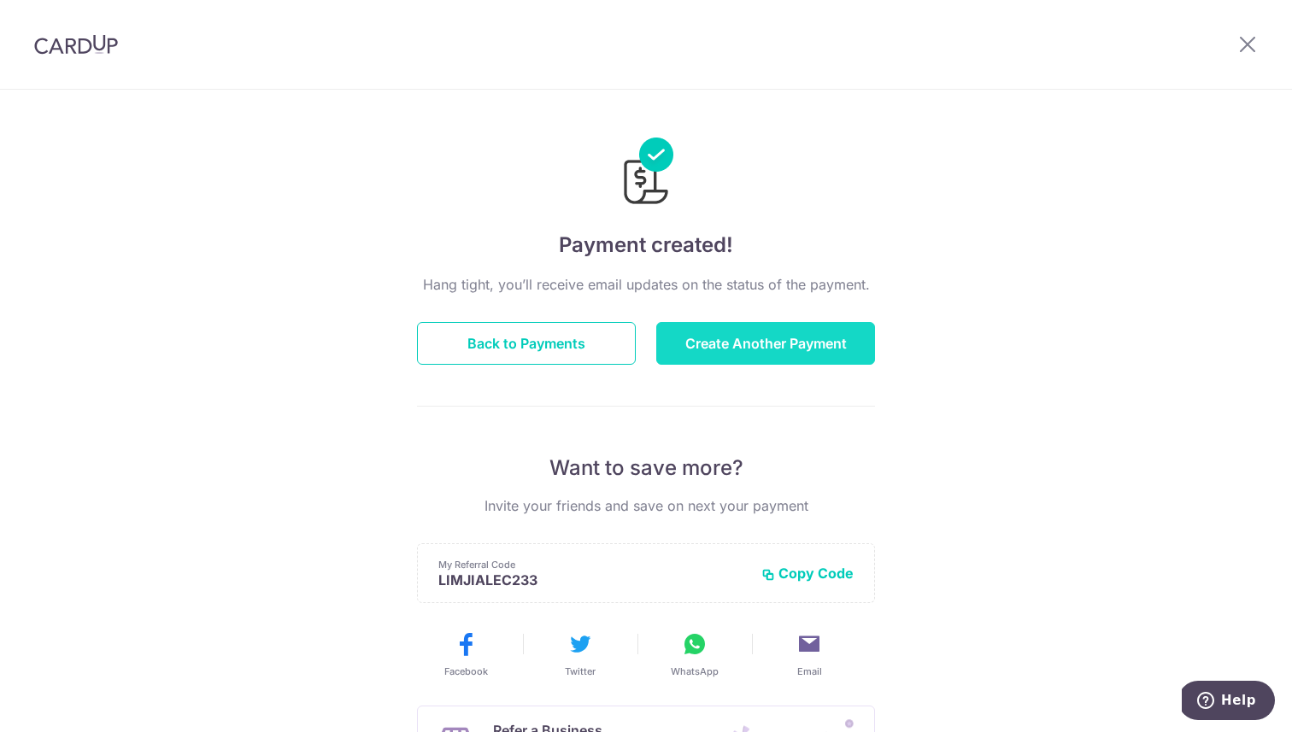
click at [751, 343] on button "Create Another Payment" at bounding box center [765, 343] width 219 height 43
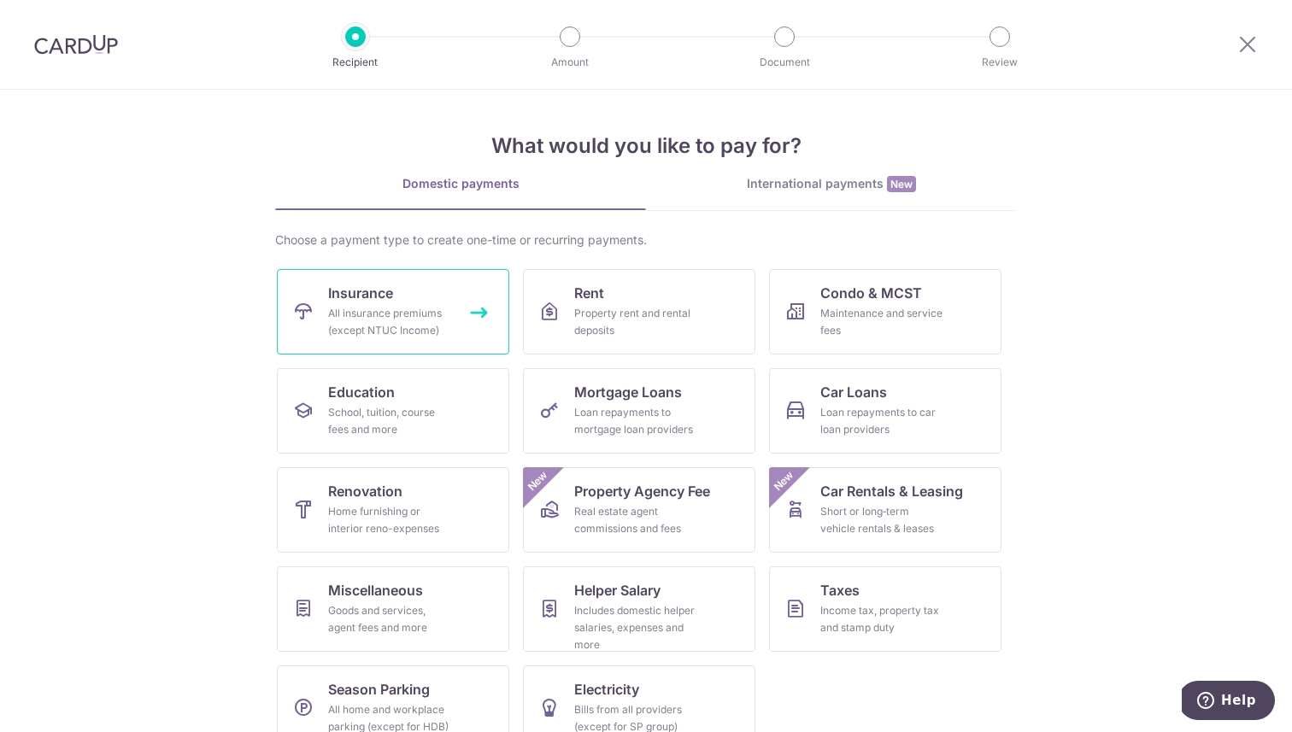
click at [319, 326] on link "Insurance All insurance premiums (except NTUC Income)" at bounding box center [393, 311] width 232 height 85
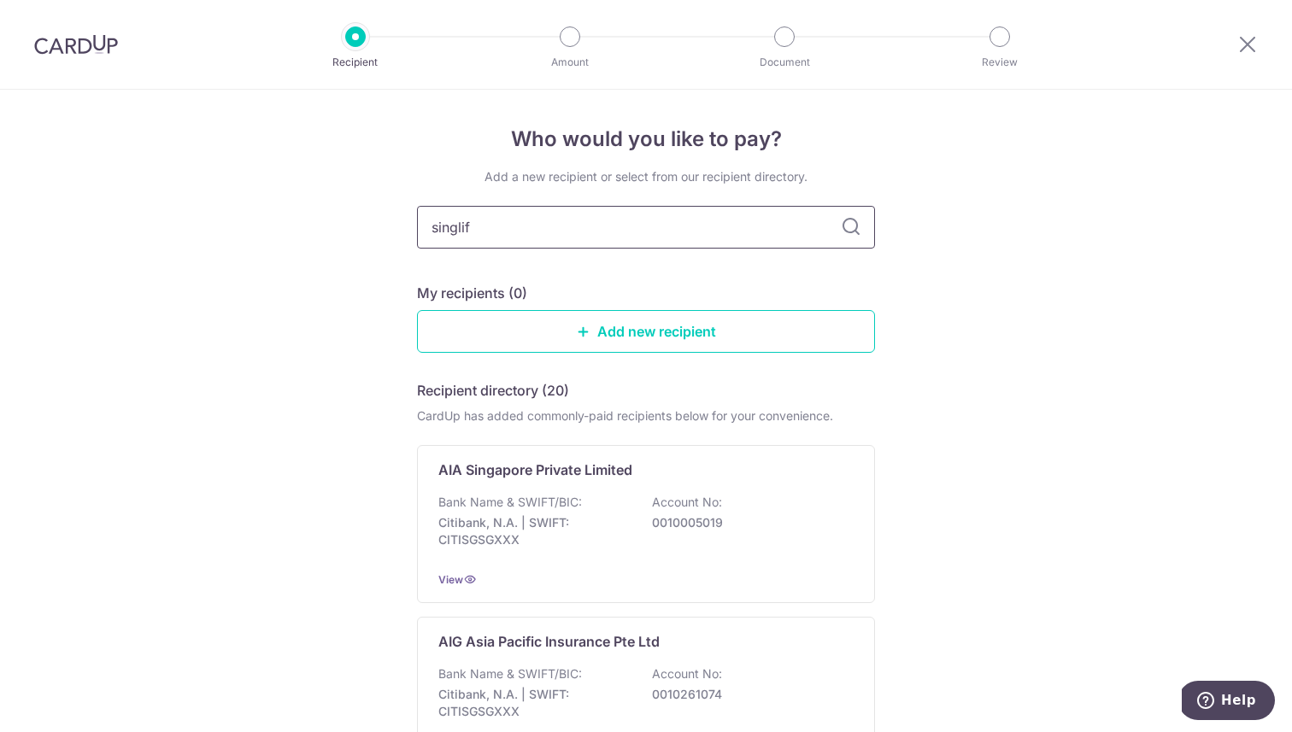
type input "singlife"
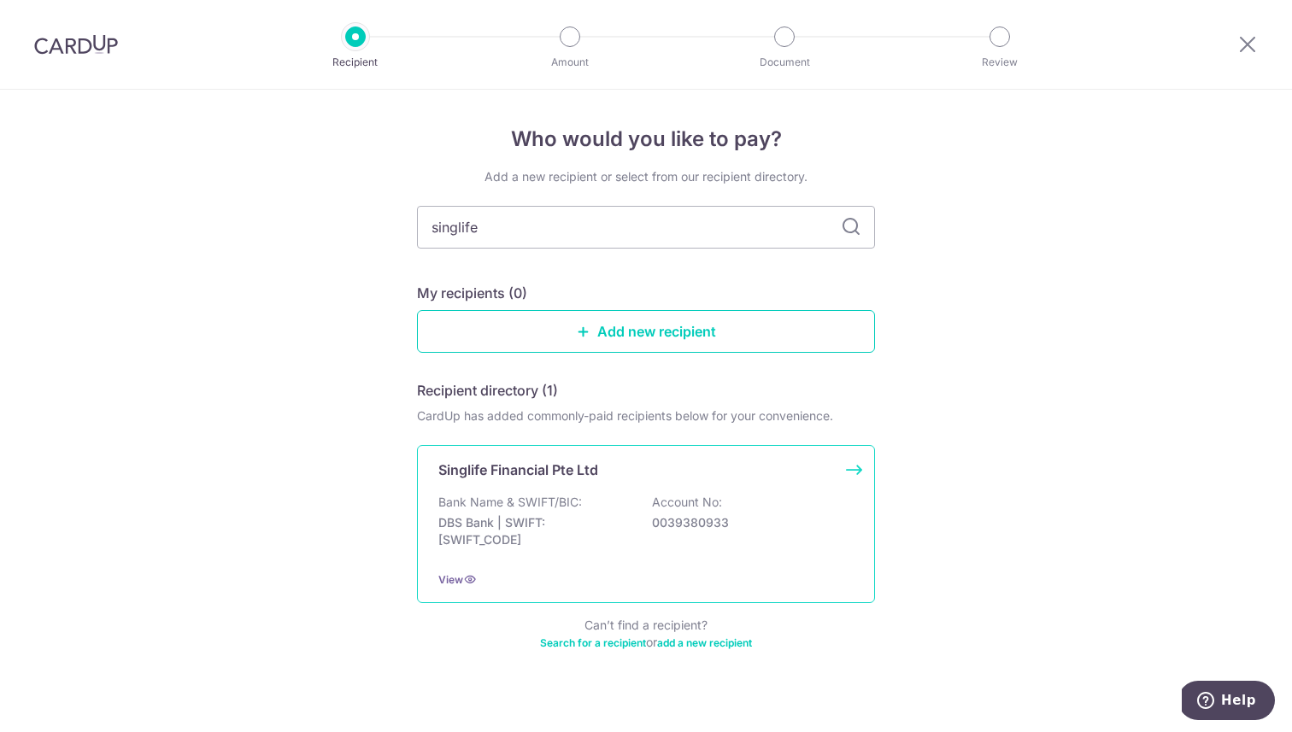
click at [521, 454] on div "Singlife Financial Pte Ltd Bank Name & SWIFT/BIC: DBS Bank | SWIFT: DBSSSGSGXXX…" at bounding box center [646, 524] width 458 height 158
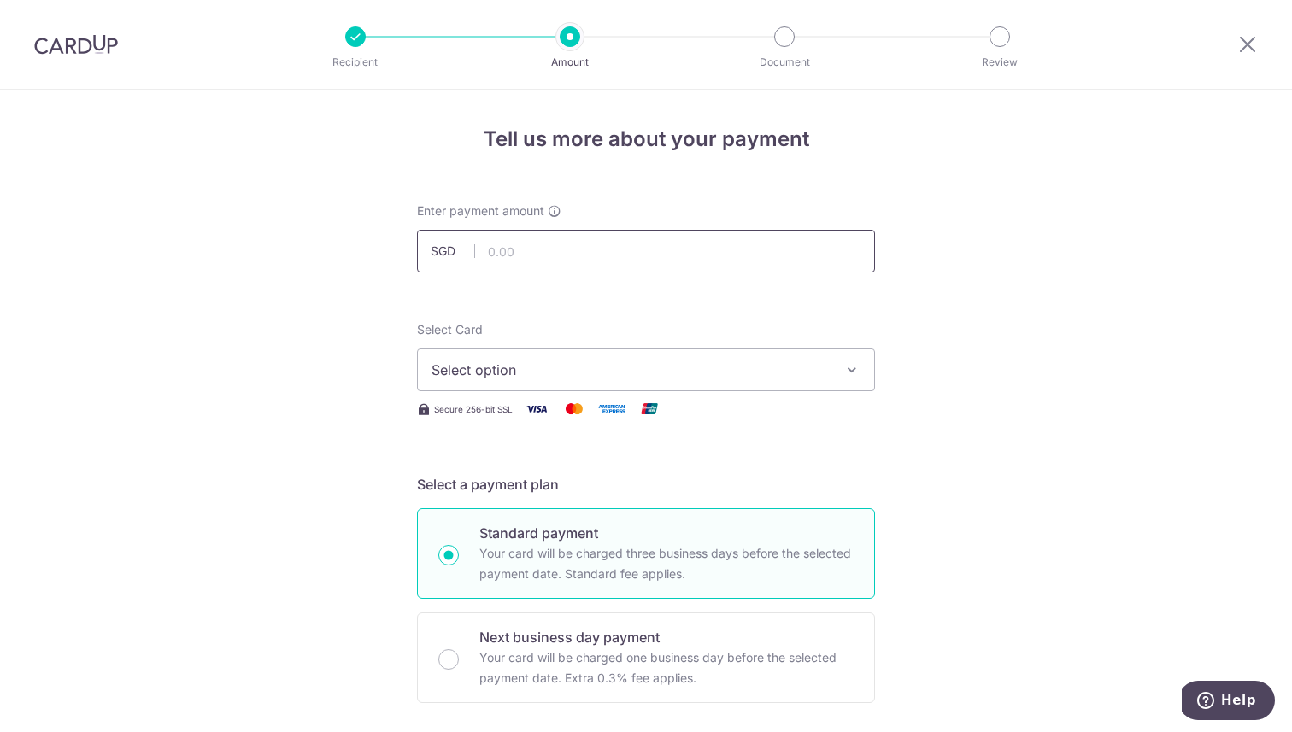
click at [543, 241] on input "text" at bounding box center [646, 251] width 458 height 43
type input "381.00"
click at [712, 372] on span "Select option" at bounding box center [630, 370] width 398 height 21
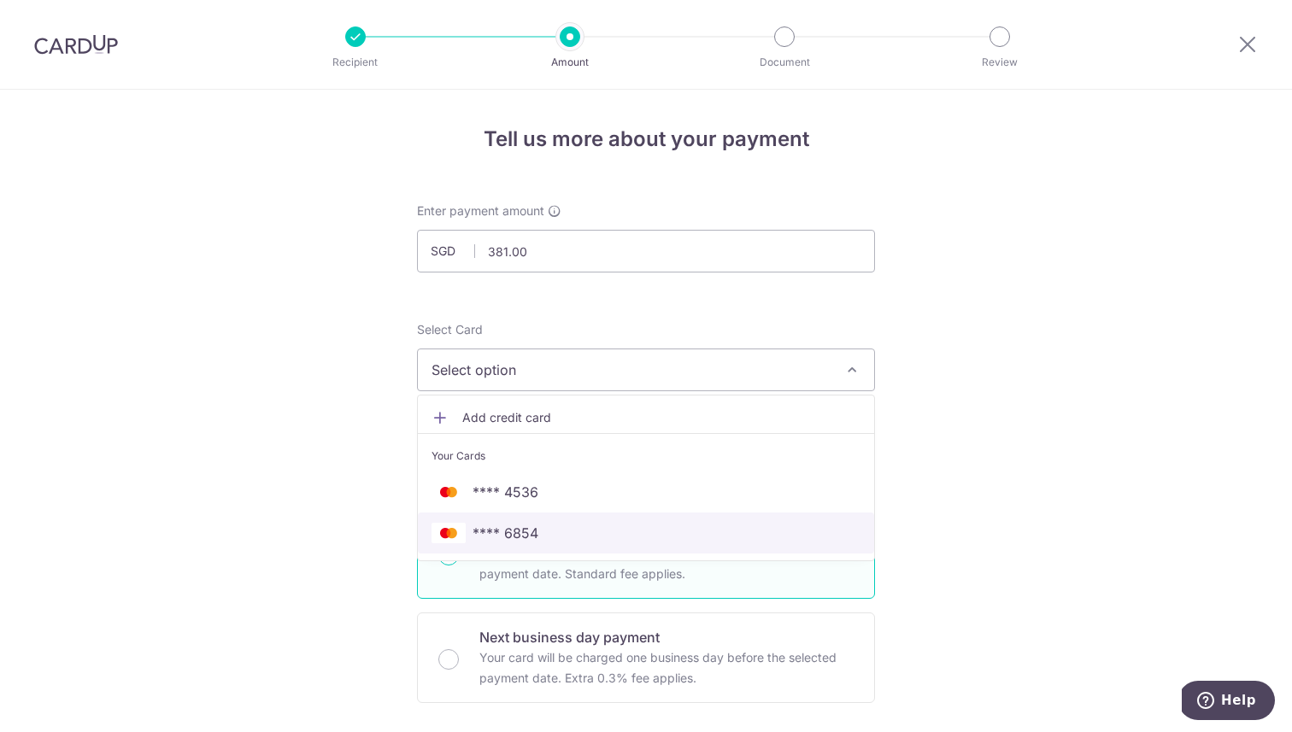
click at [546, 527] on span "**** 6854" at bounding box center [645, 533] width 429 height 21
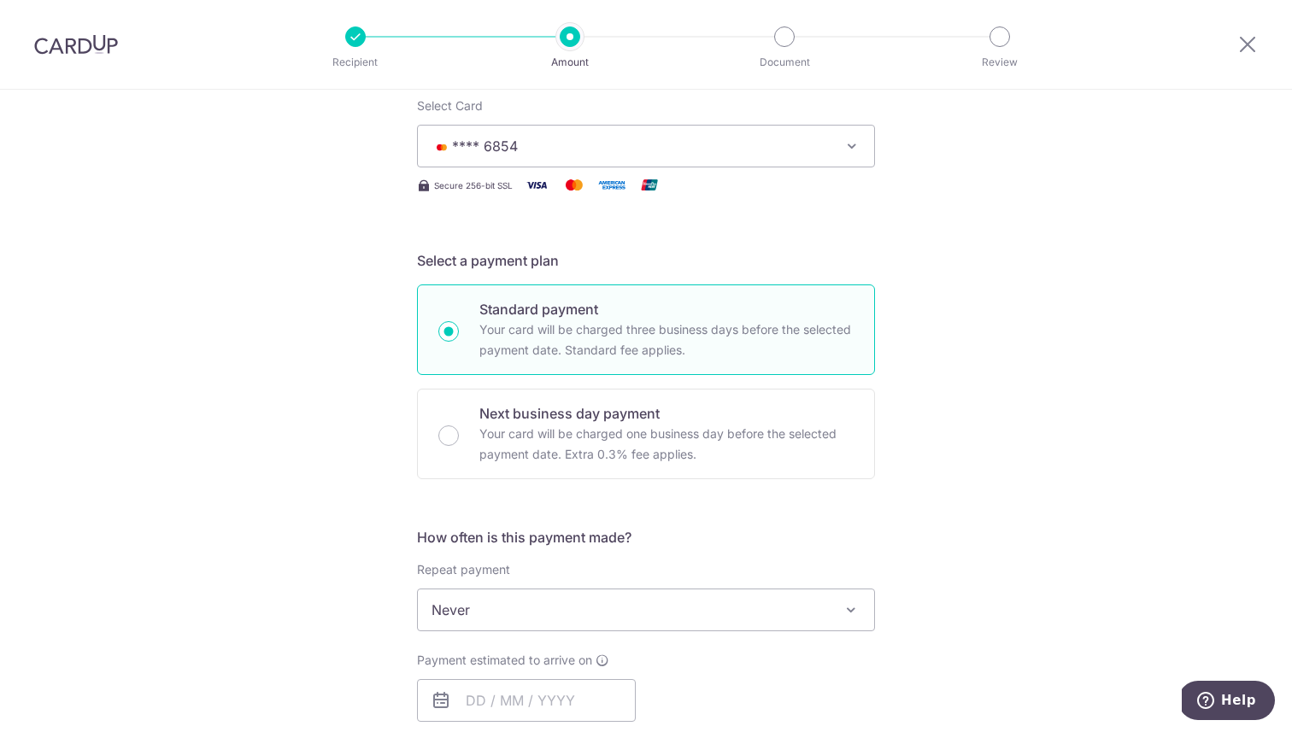
scroll to position [242, 0]
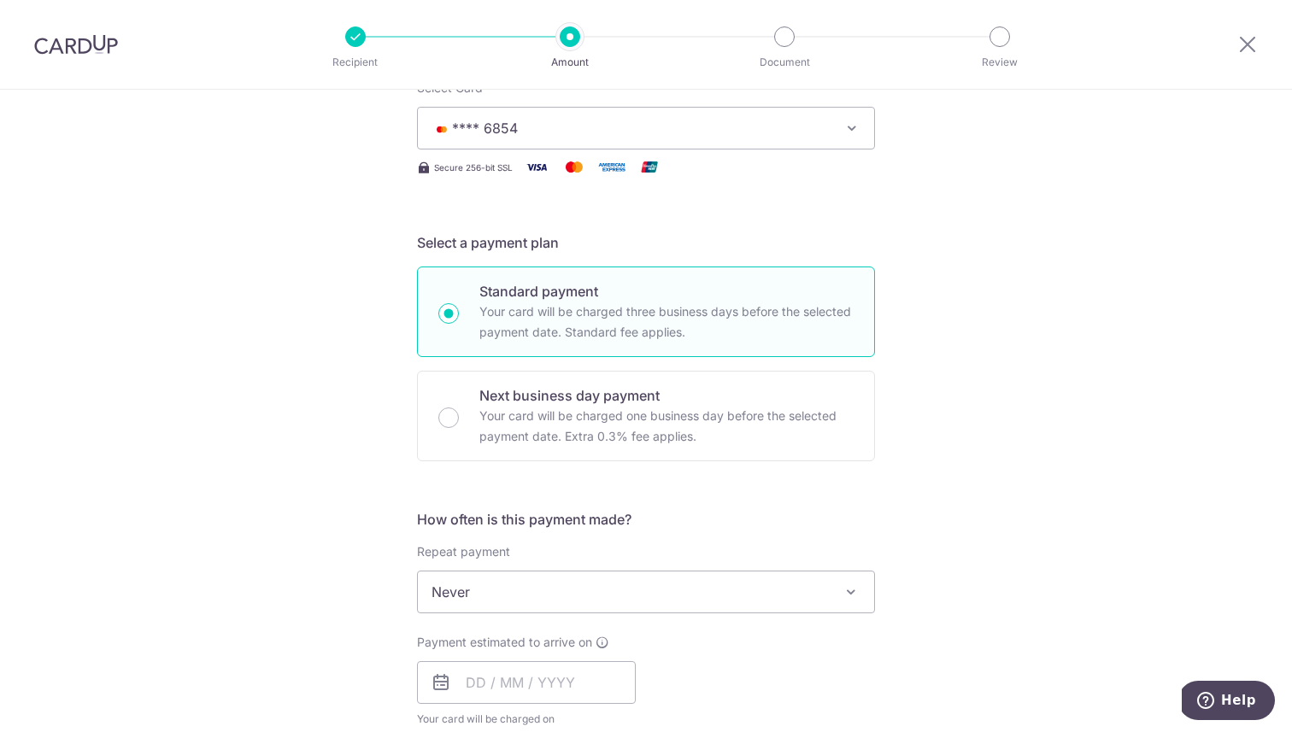
click at [642, 595] on span "Never" at bounding box center [646, 591] width 456 height 41
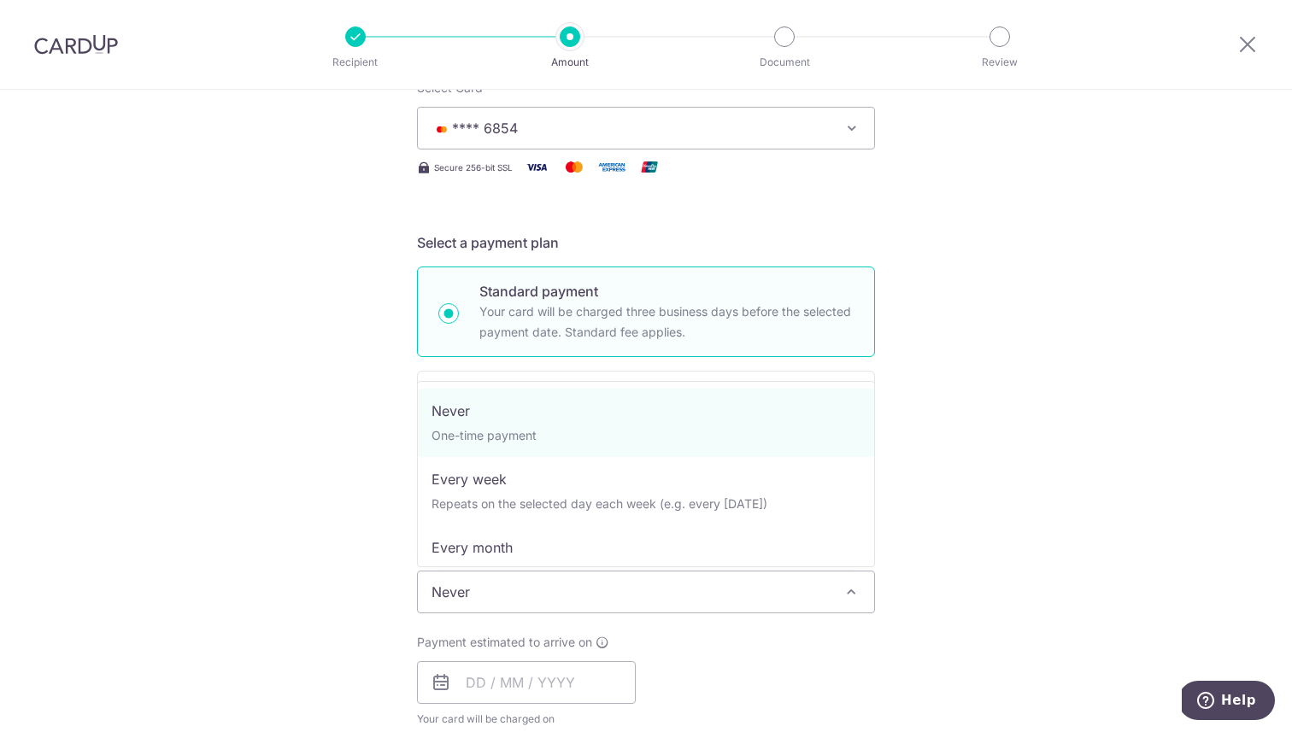
click at [674, 624] on div "How often is this payment made? Repeat payment Never Every week Every month Eve…" at bounding box center [646, 625] width 458 height 232
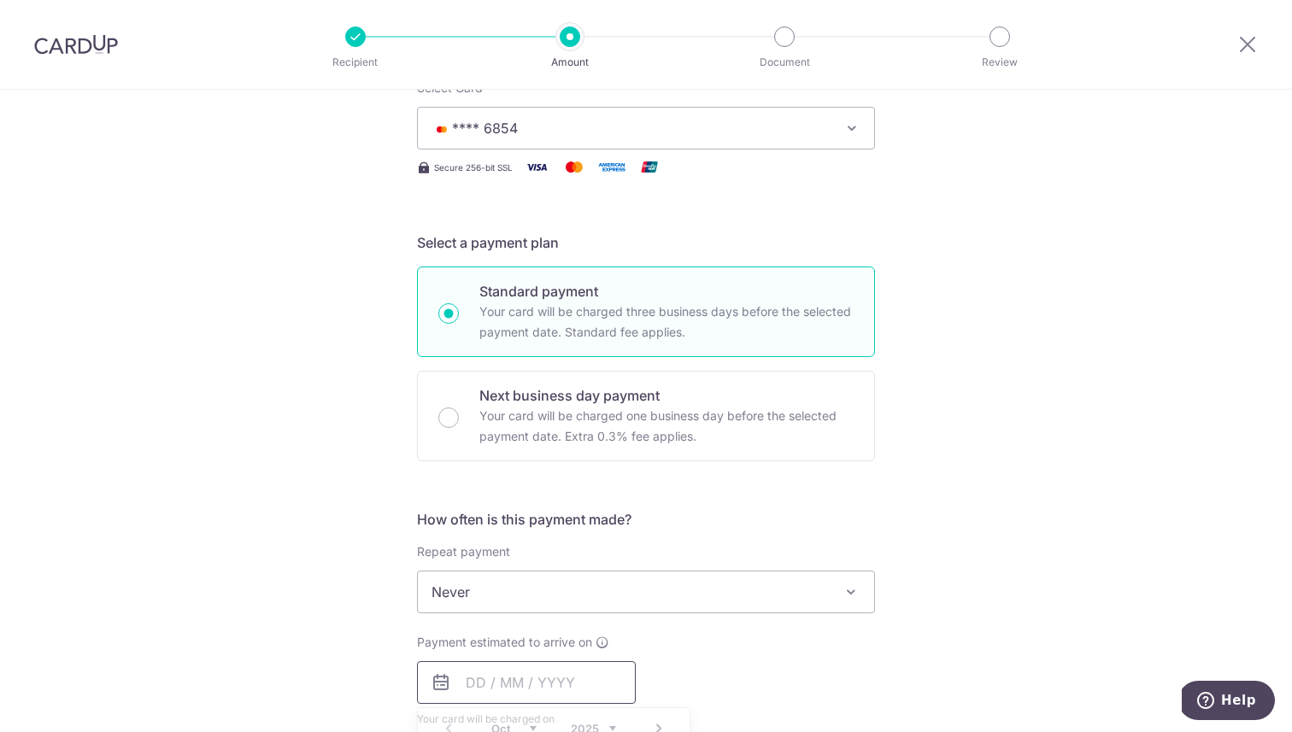
click at [525, 672] on input "text" at bounding box center [526, 682] width 219 height 43
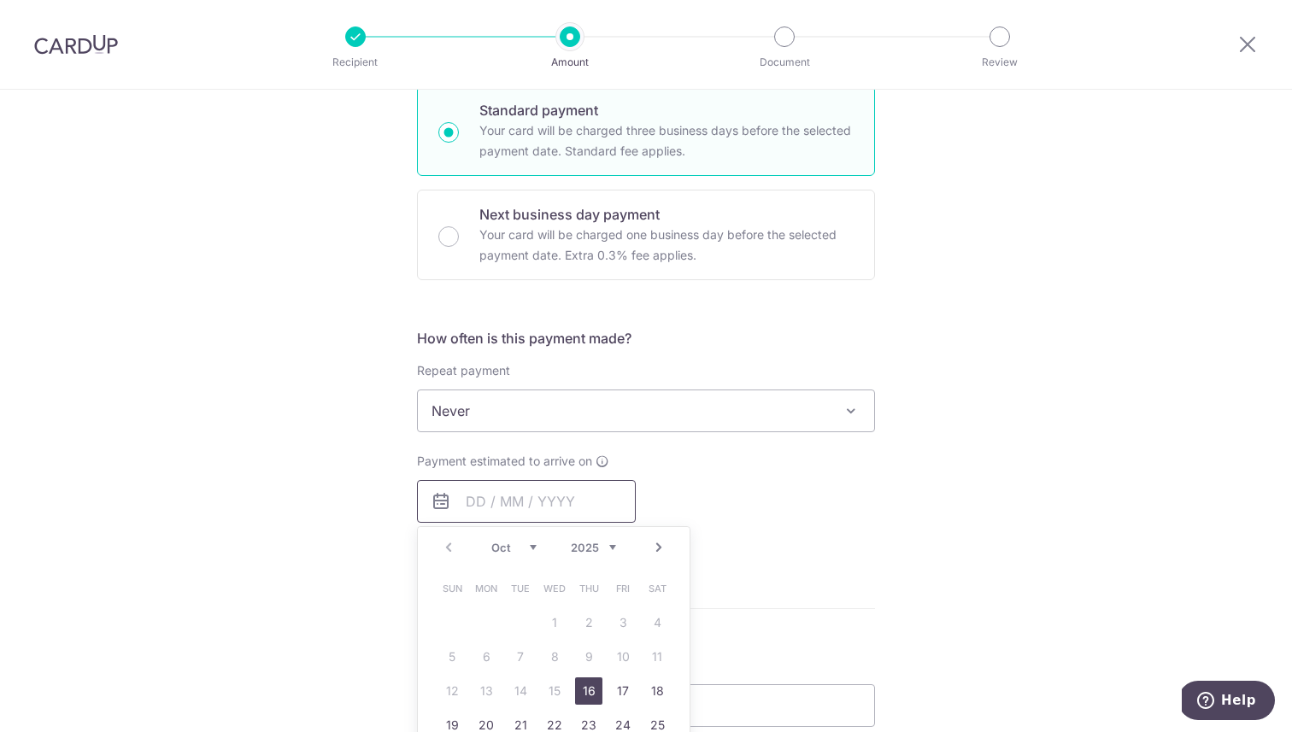
scroll to position [425, 0]
click at [582, 698] on link "16" at bounding box center [588, 689] width 27 height 27
type input "[DATE]"
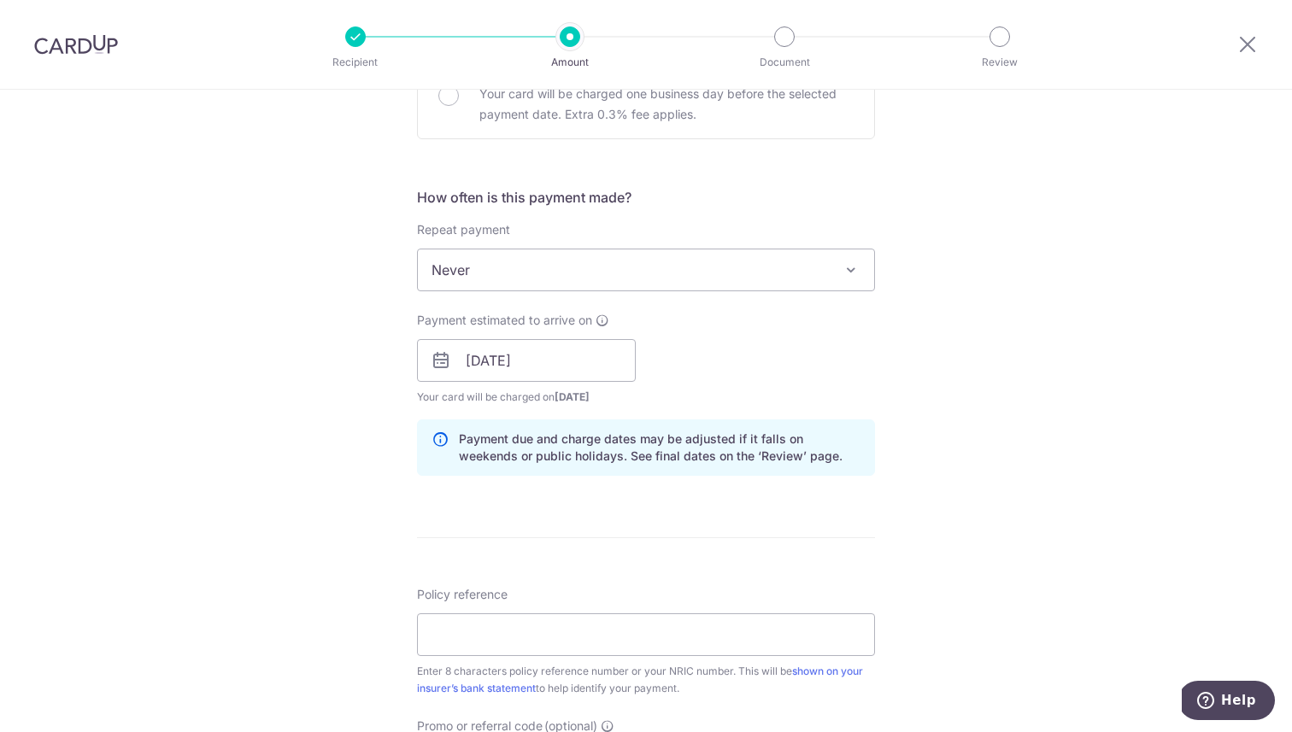
scroll to position [619, 0]
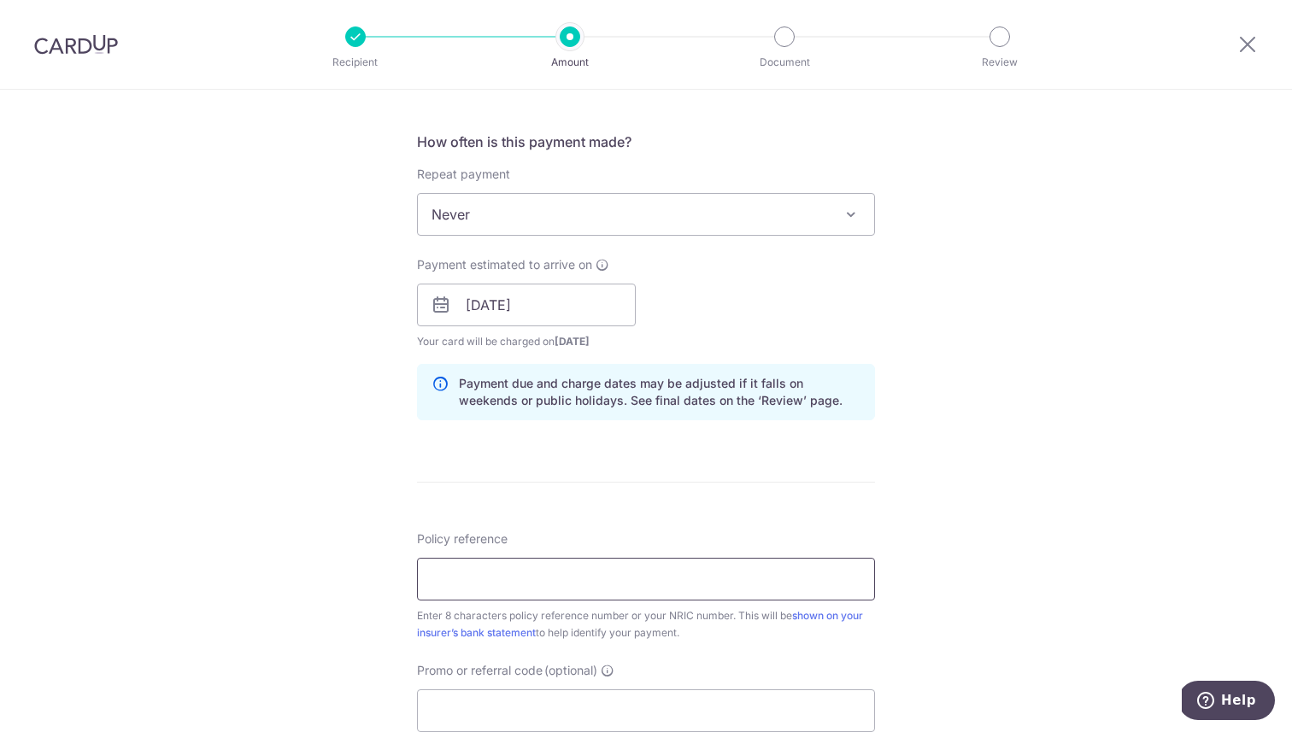
click at [607, 583] on input "Policy reference" at bounding box center [646, 579] width 458 height 43
paste input "31070407"
type input "31070407"
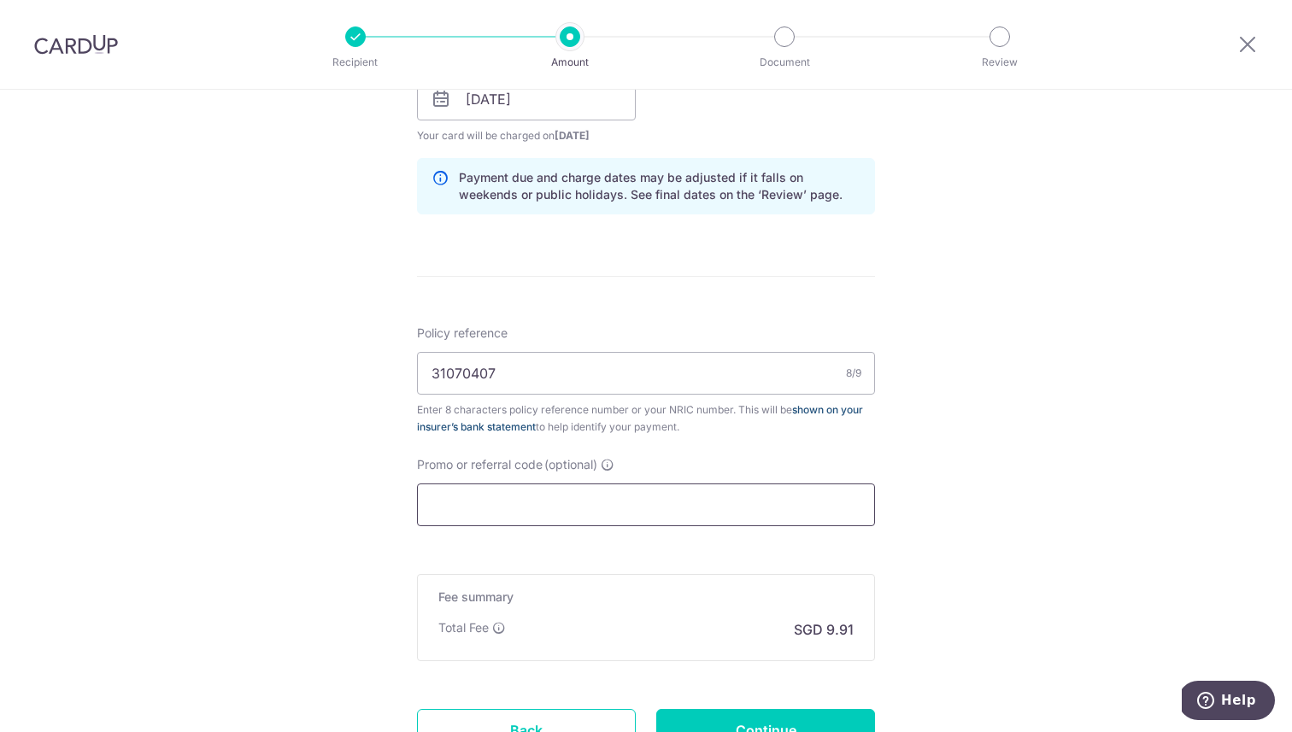
scroll to position [827, 0]
click at [548, 498] on input "Promo or referral code (optional)" at bounding box center [646, 503] width 458 height 43
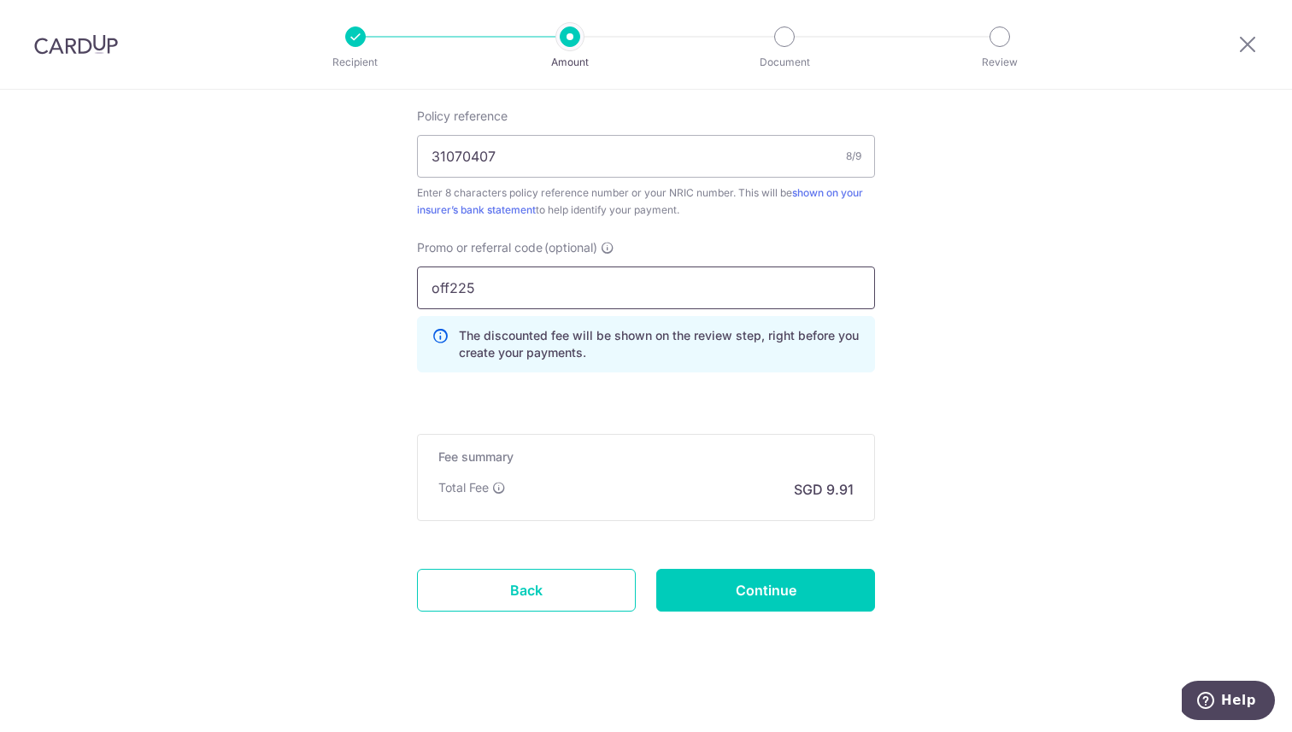
scroll to position [1050, 0]
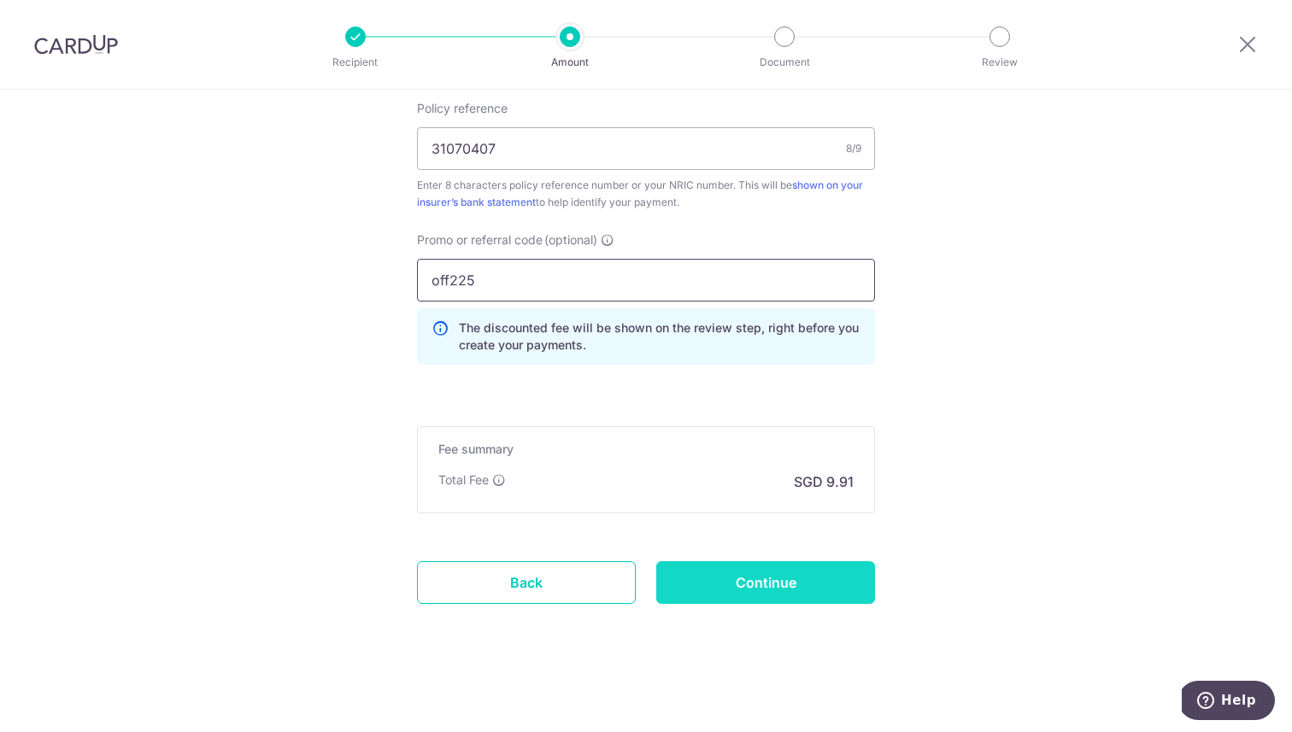
type input "off225"
click at [765, 589] on input "Continue" at bounding box center [765, 582] width 219 height 43
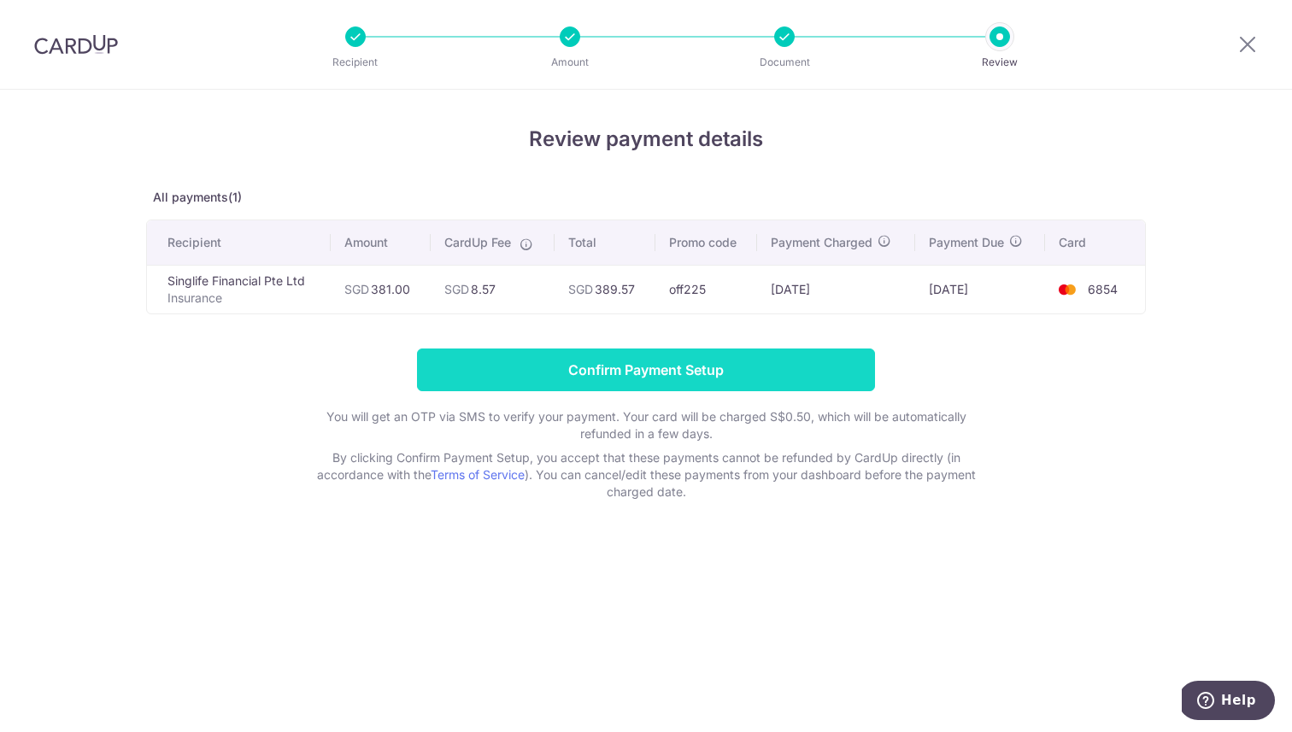
click at [586, 370] on input "Confirm Payment Setup" at bounding box center [646, 370] width 458 height 43
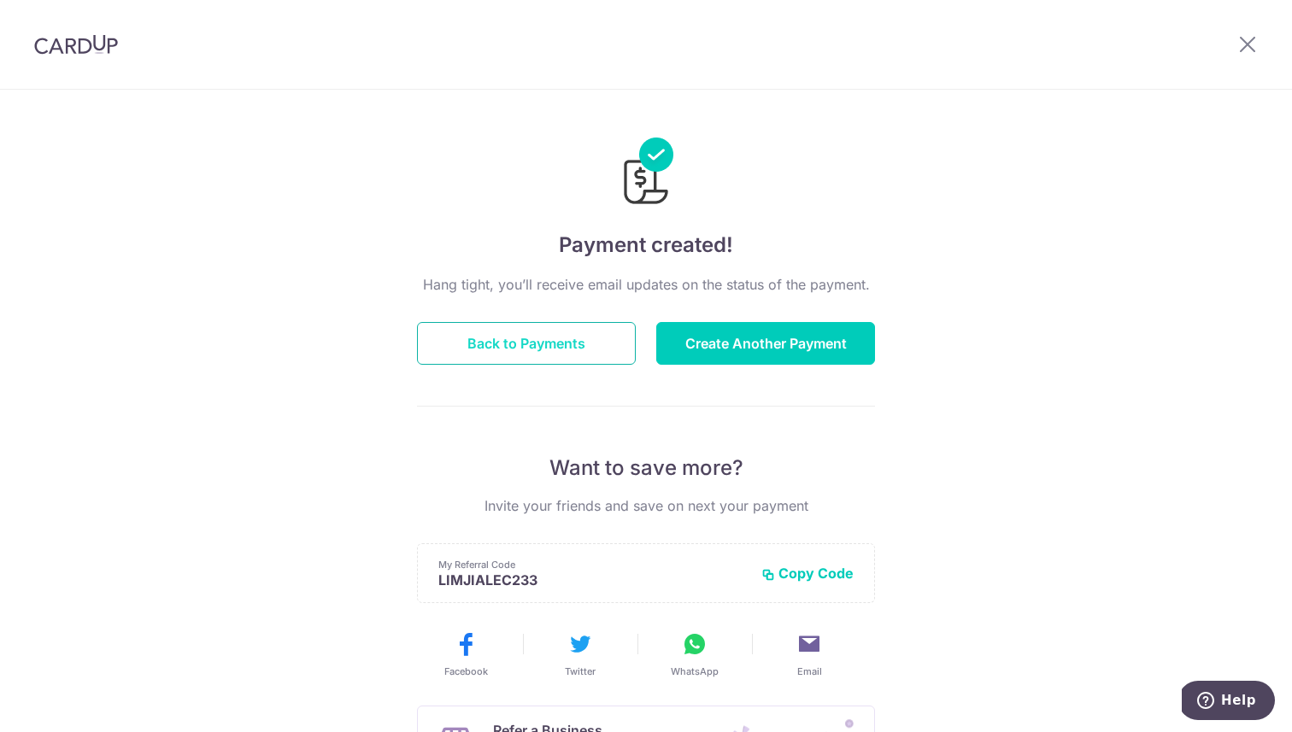
click at [539, 339] on button "Back to Payments" at bounding box center [526, 343] width 219 height 43
